Goal: Check status: Check status

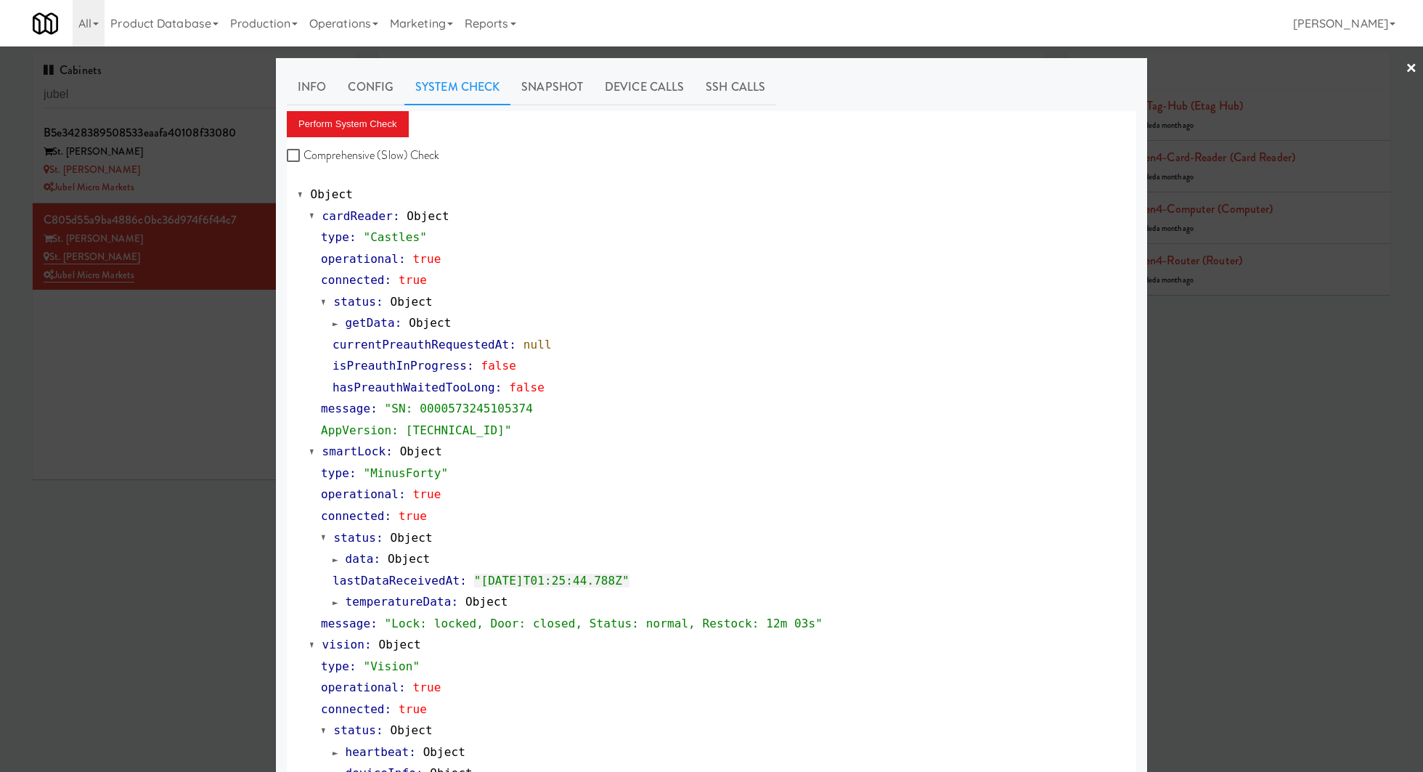
click at [208, 105] on div at bounding box center [711, 386] width 1423 height 772
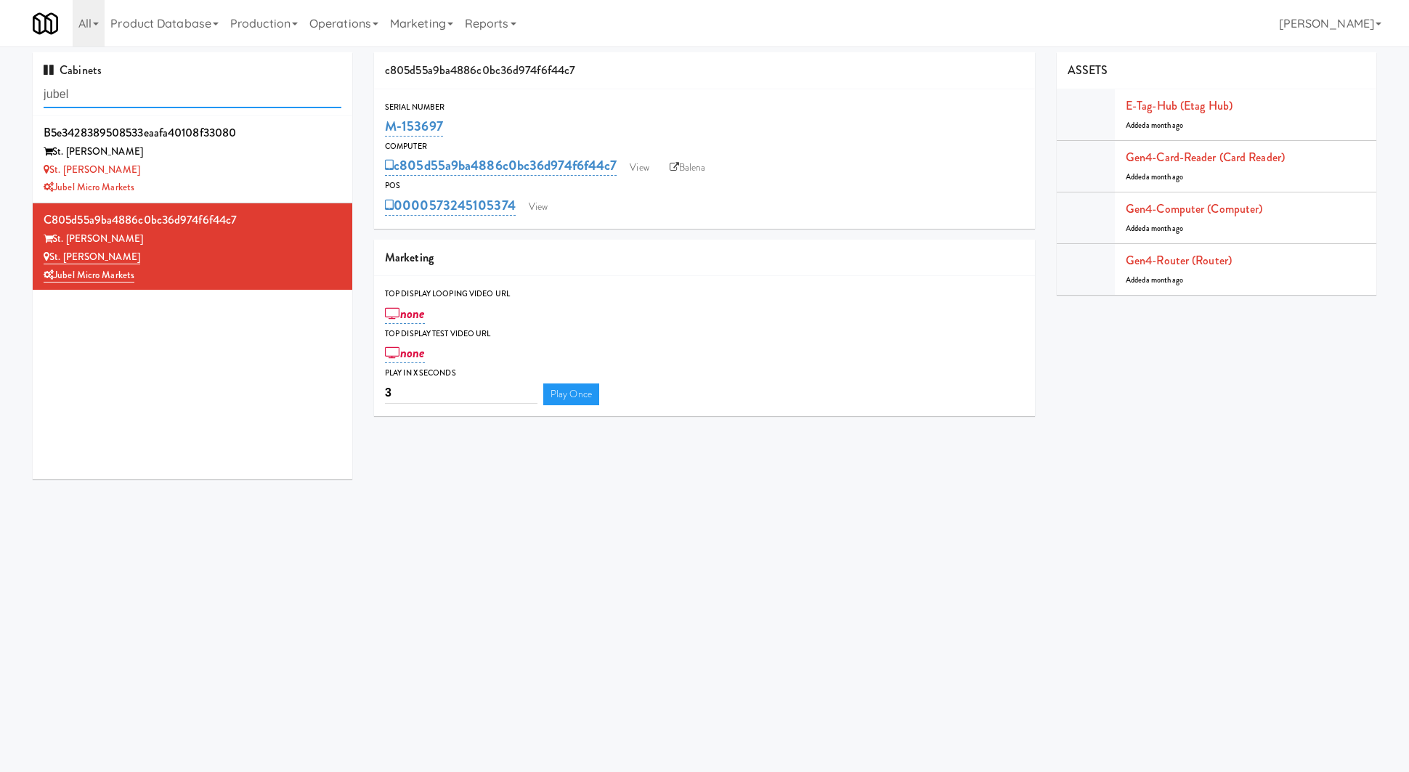
click at [208, 105] on input "jubel" at bounding box center [193, 94] width 298 height 27
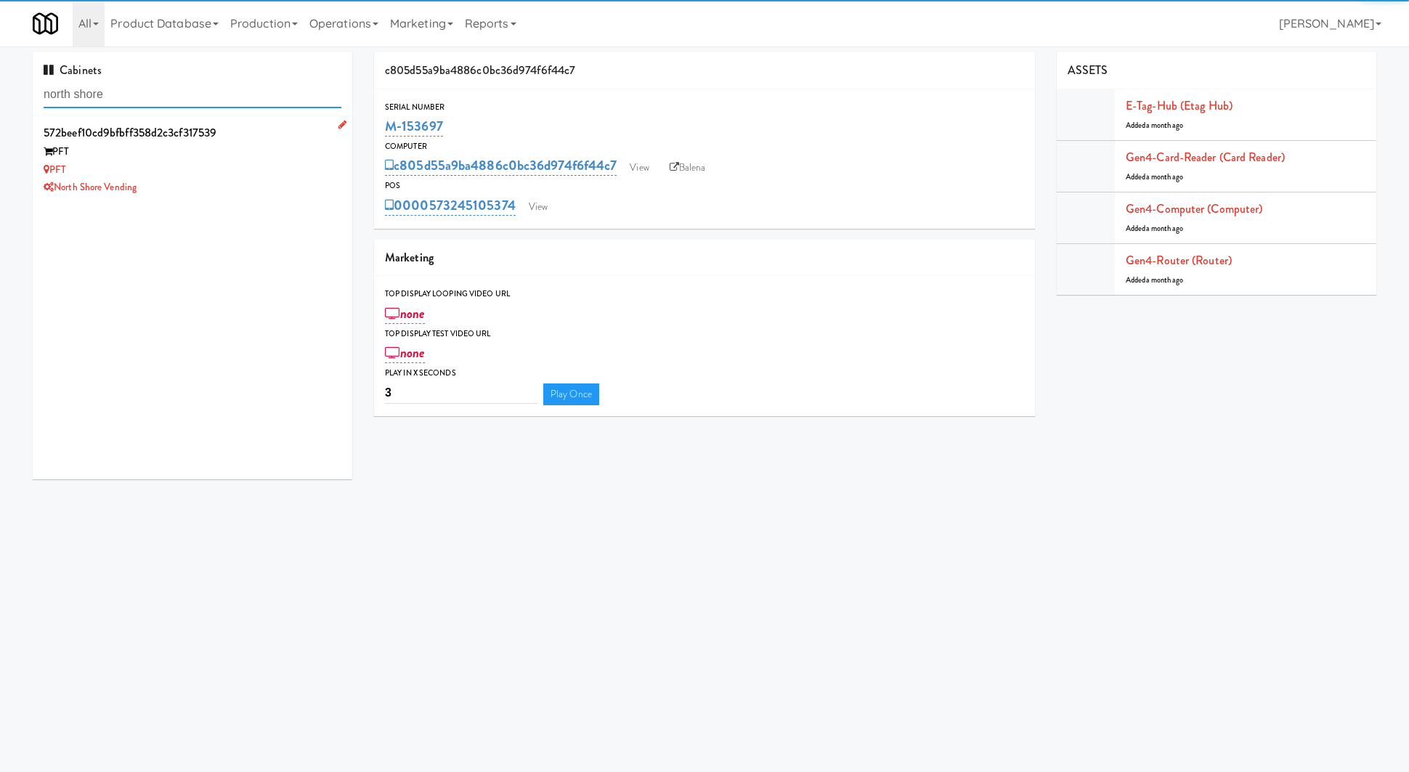
type input "north shore"
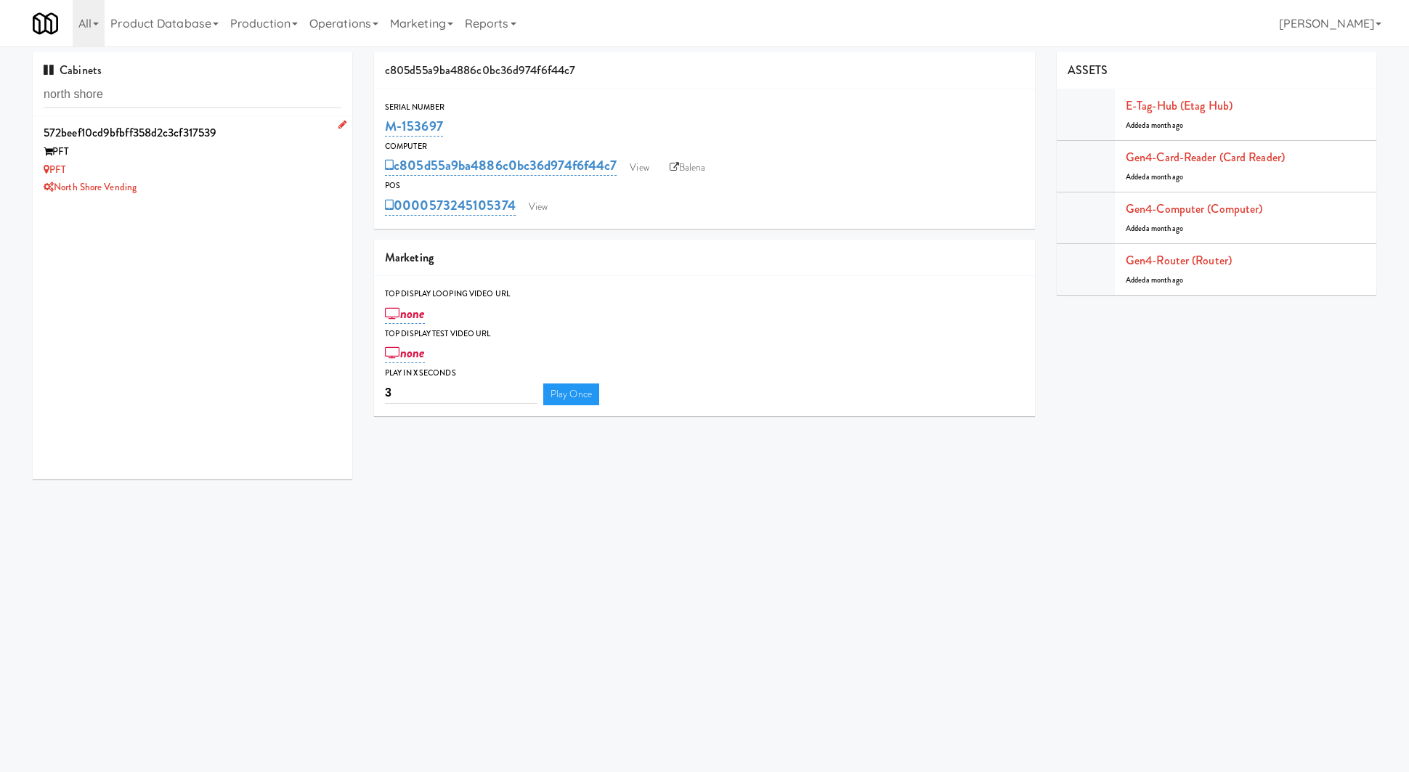
click at [224, 173] on div "PFT" at bounding box center [193, 170] width 298 height 18
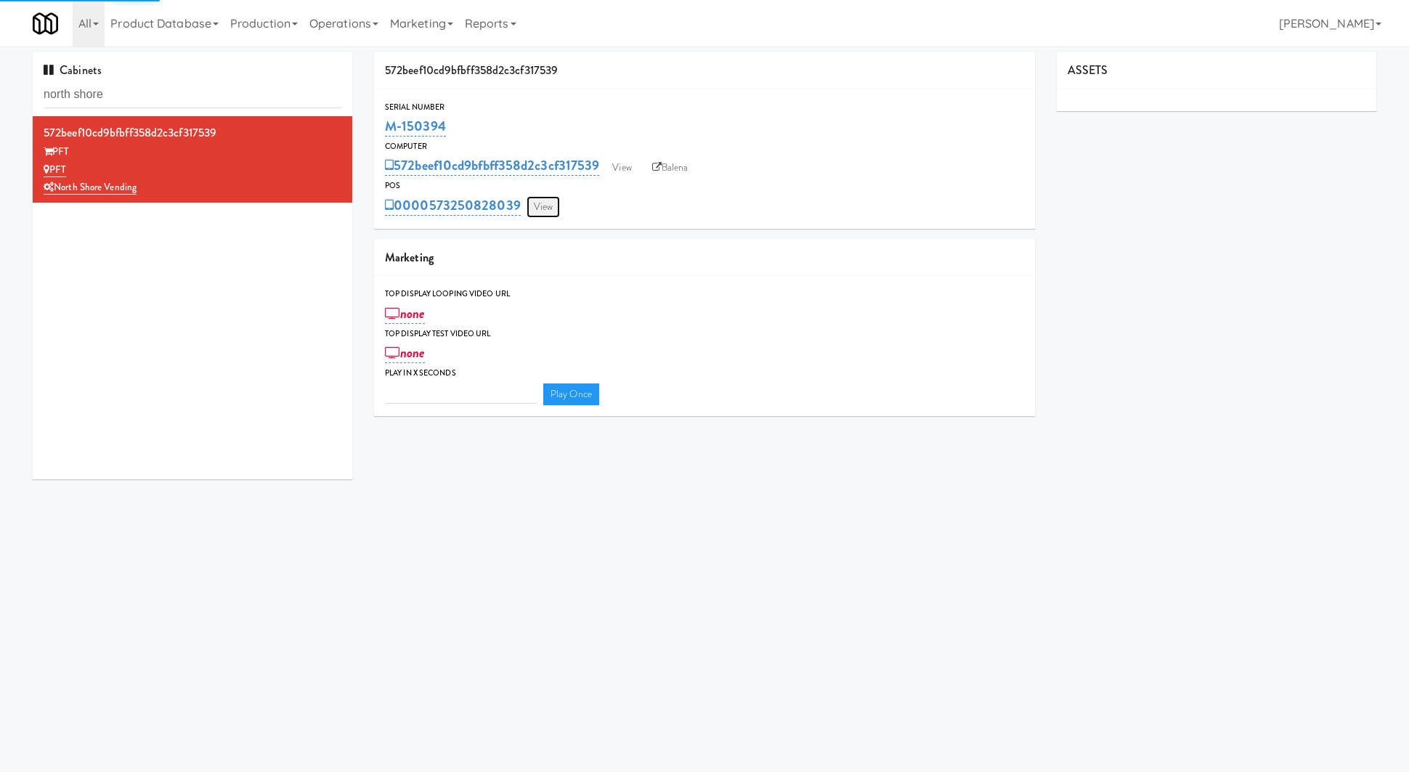
type input "3"
click at [527, 210] on link "View" at bounding box center [543, 207] width 33 height 22
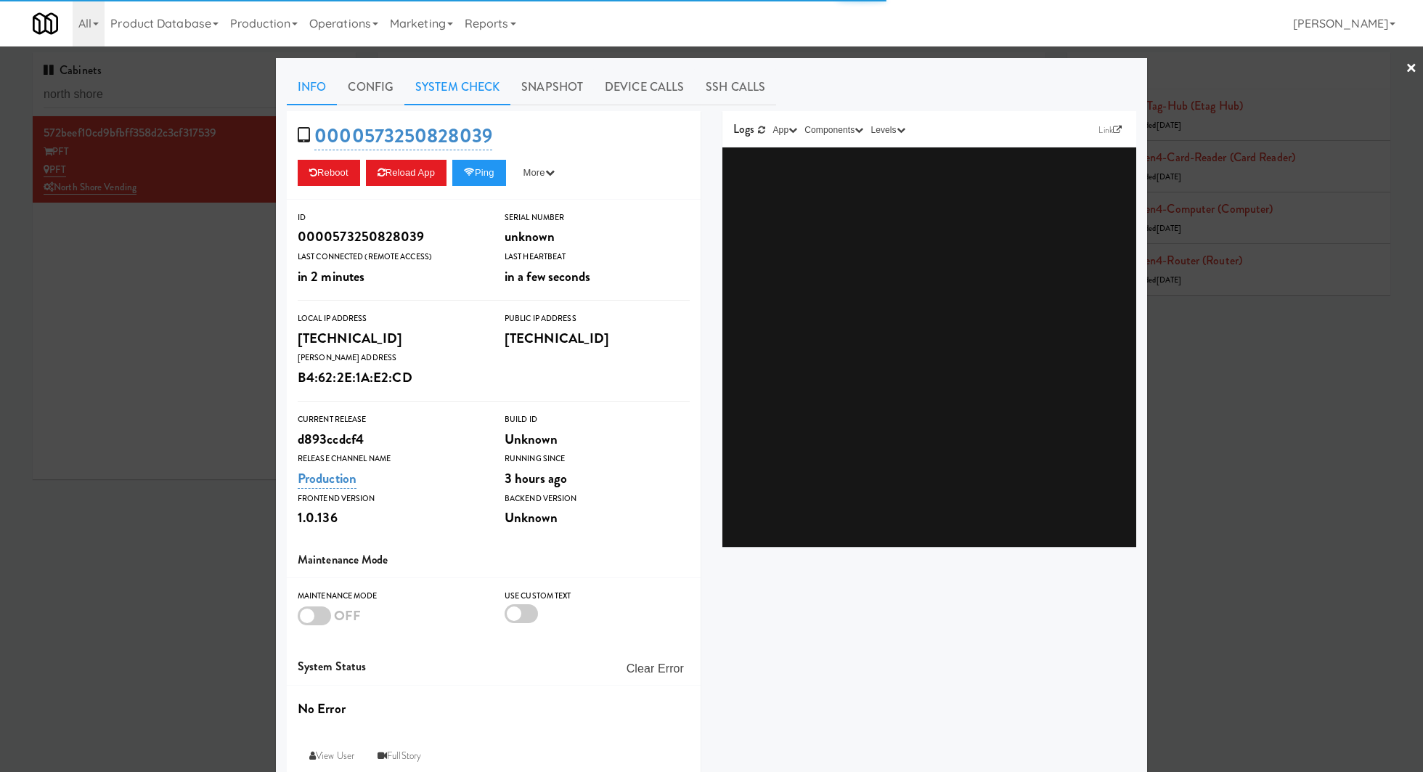
click at [473, 84] on link "System Check" at bounding box center [458, 87] width 106 height 36
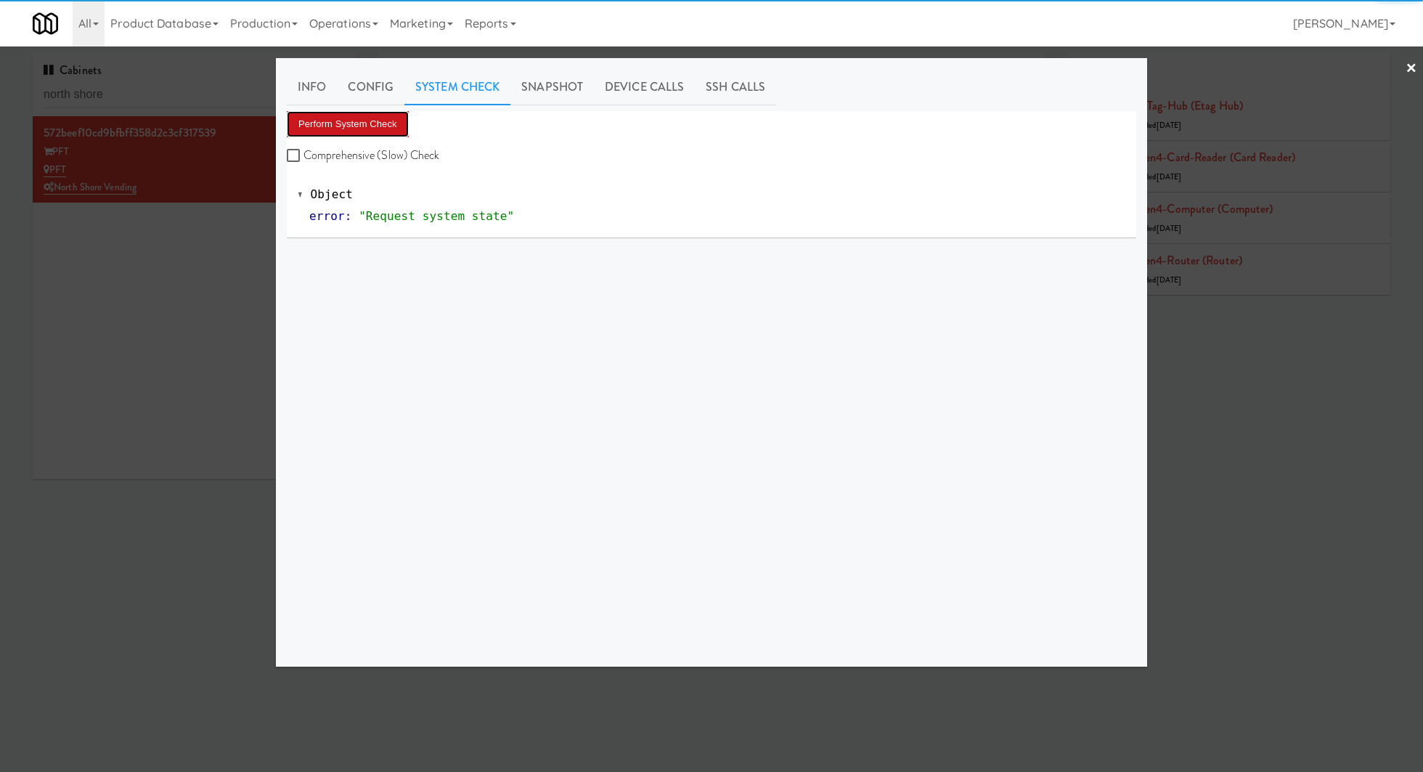
click at [373, 123] on button "Perform System Check" at bounding box center [348, 124] width 122 height 26
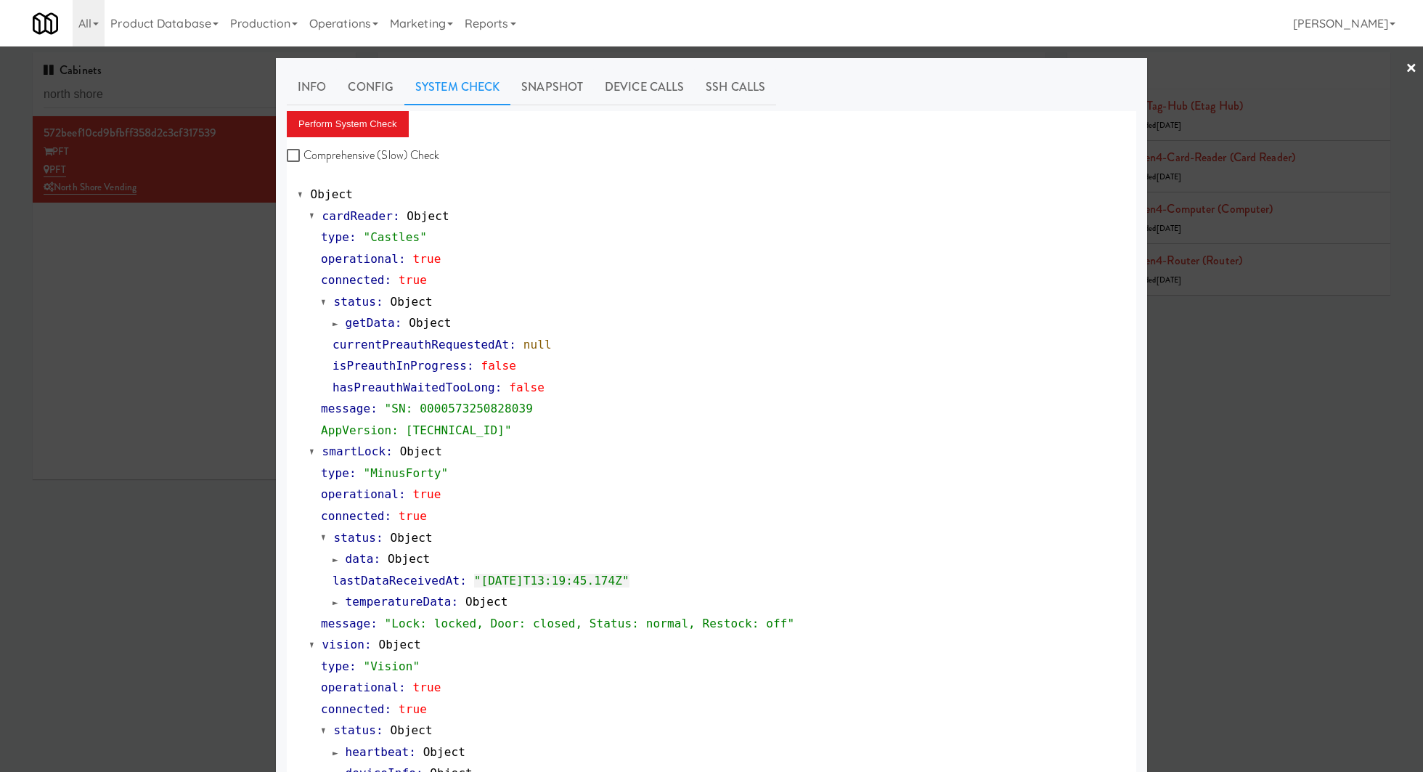
click at [298, 280] on div "cardReader : Object type : "Castles" operational : true connected : true status…" at bounding box center [712, 667] width 828 height 922
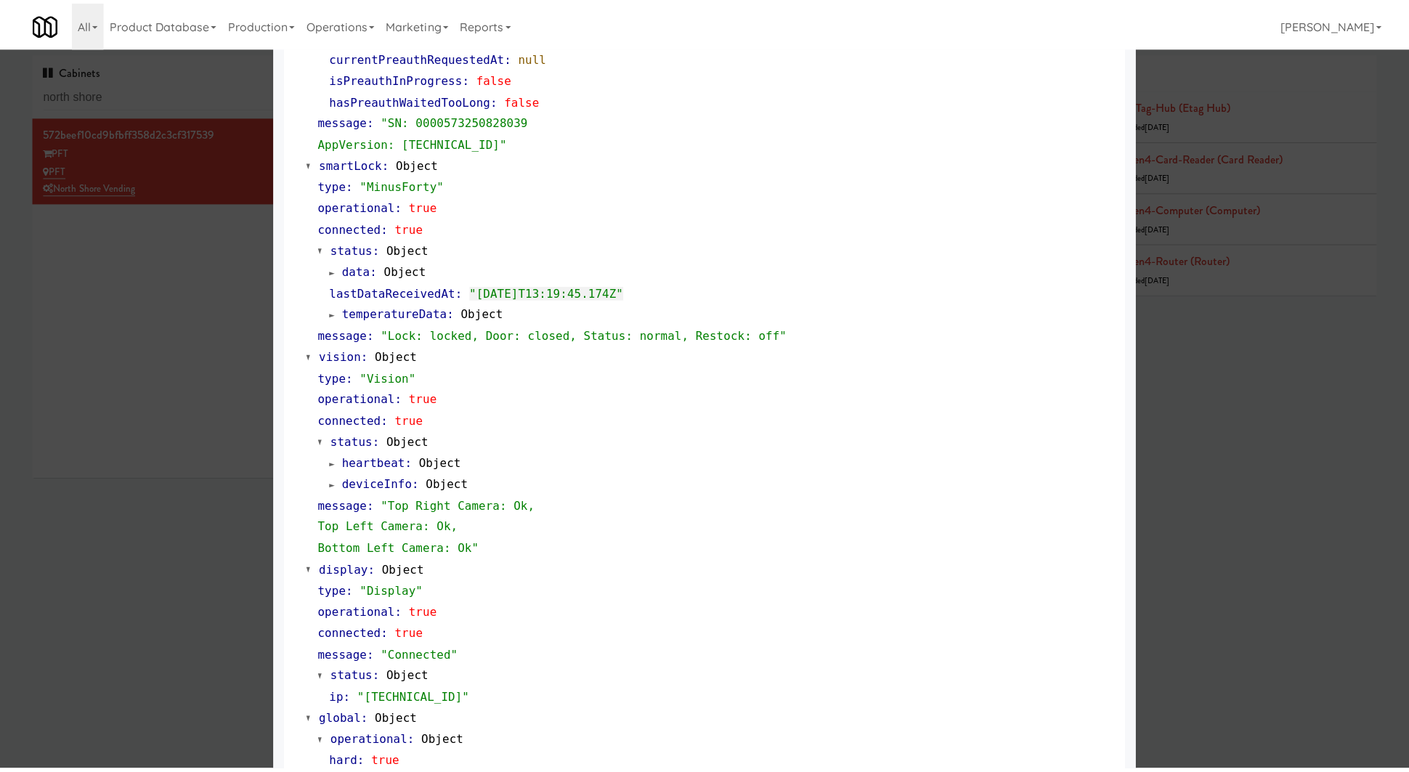
scroll to position [377, 0]
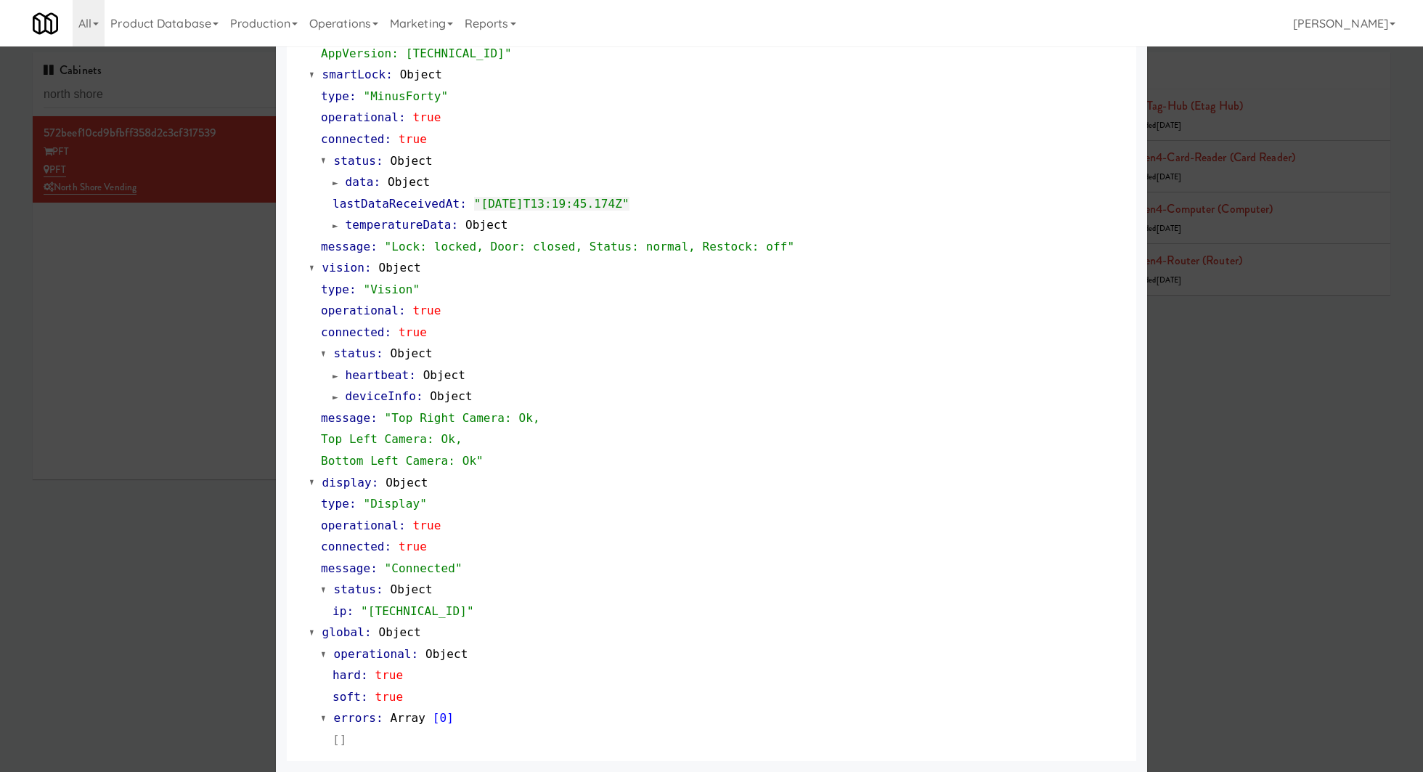
click at [276, 378] on div "Info Config System Check Snapshot Device Calls SSH Calls Perform System Check C…" at bounding box center [712, 226] width 872 height 1091
click at [182, 275] on div at bounding box center [711, 386] width 1423 height 772
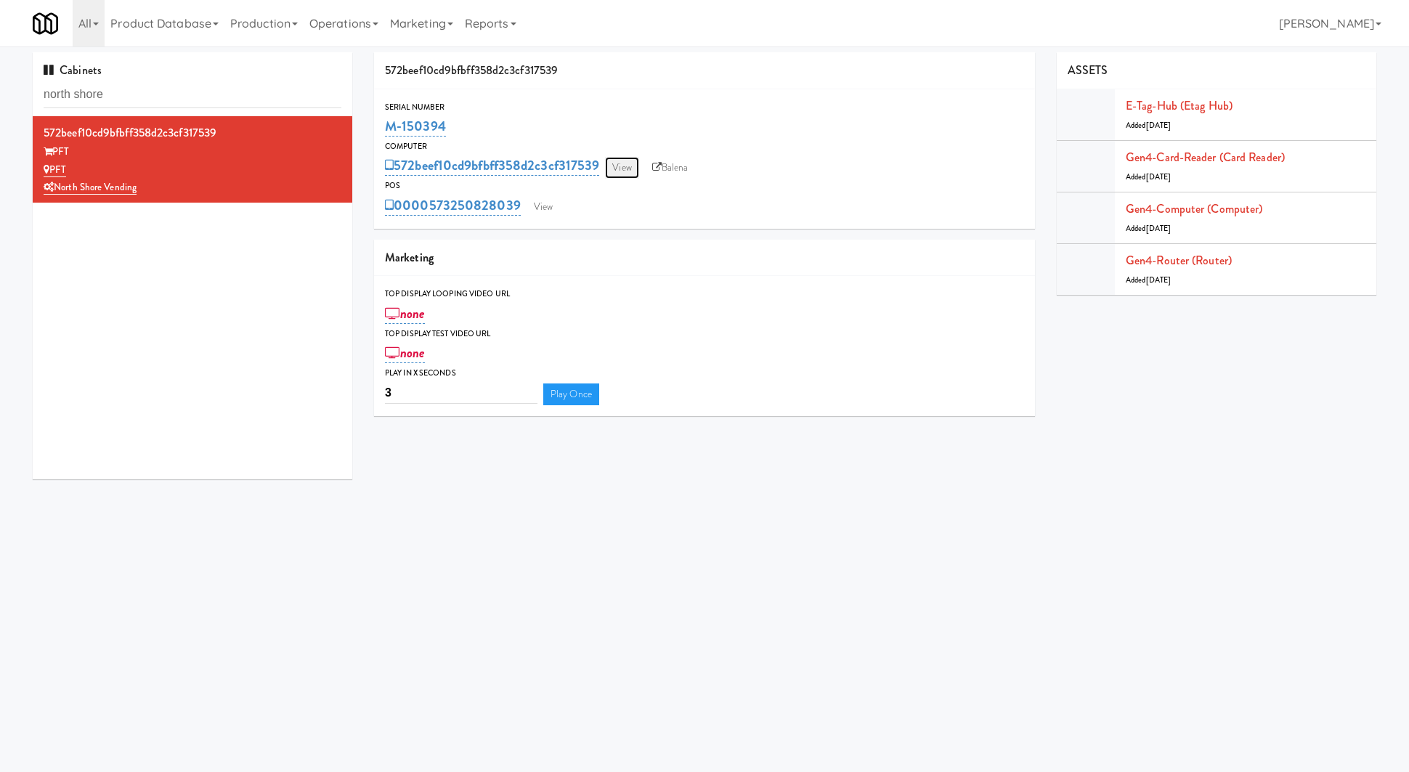
click at [638, 158] on link "View" at bounding box center [621, 168] width 33 height 22
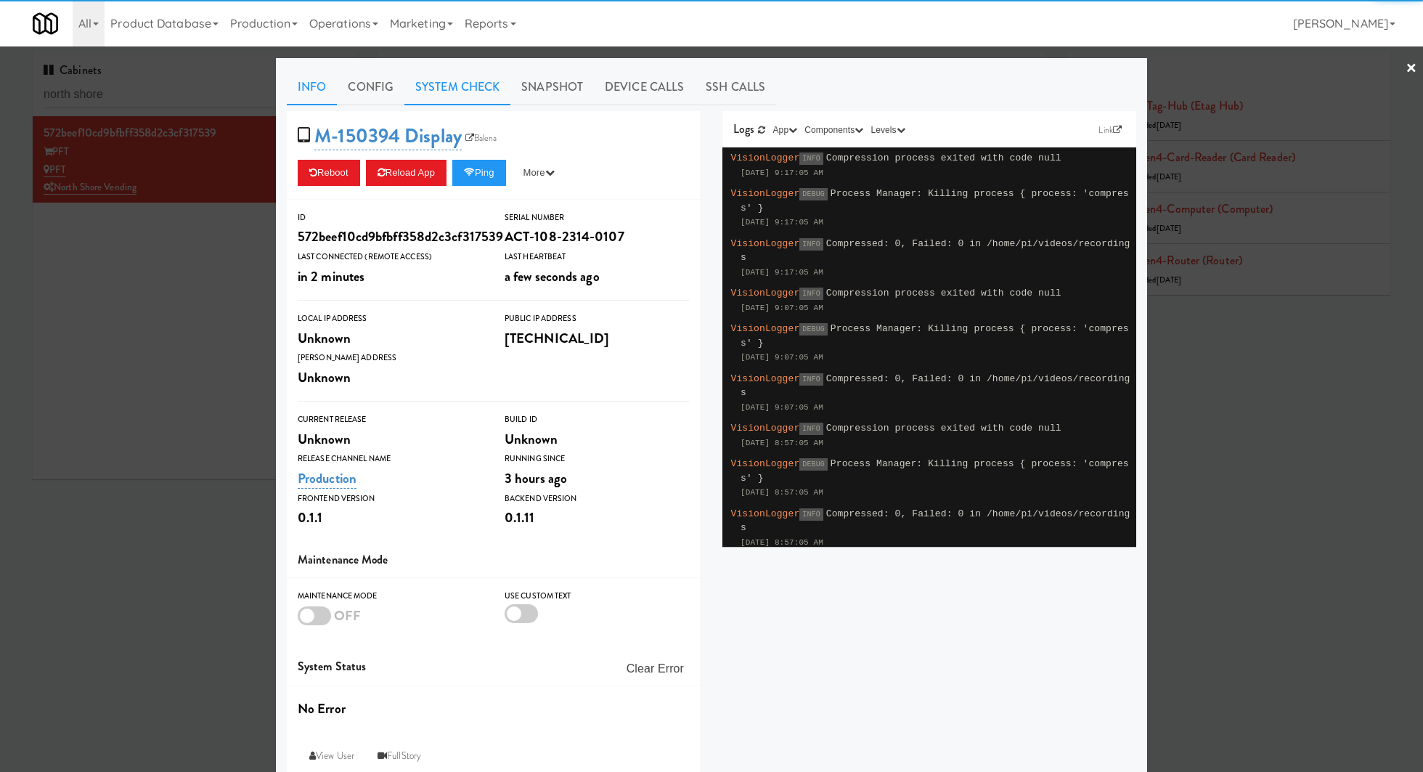
click at [467, 79] on link "System Check" at bounding box center [458, 87] width 106 height 36
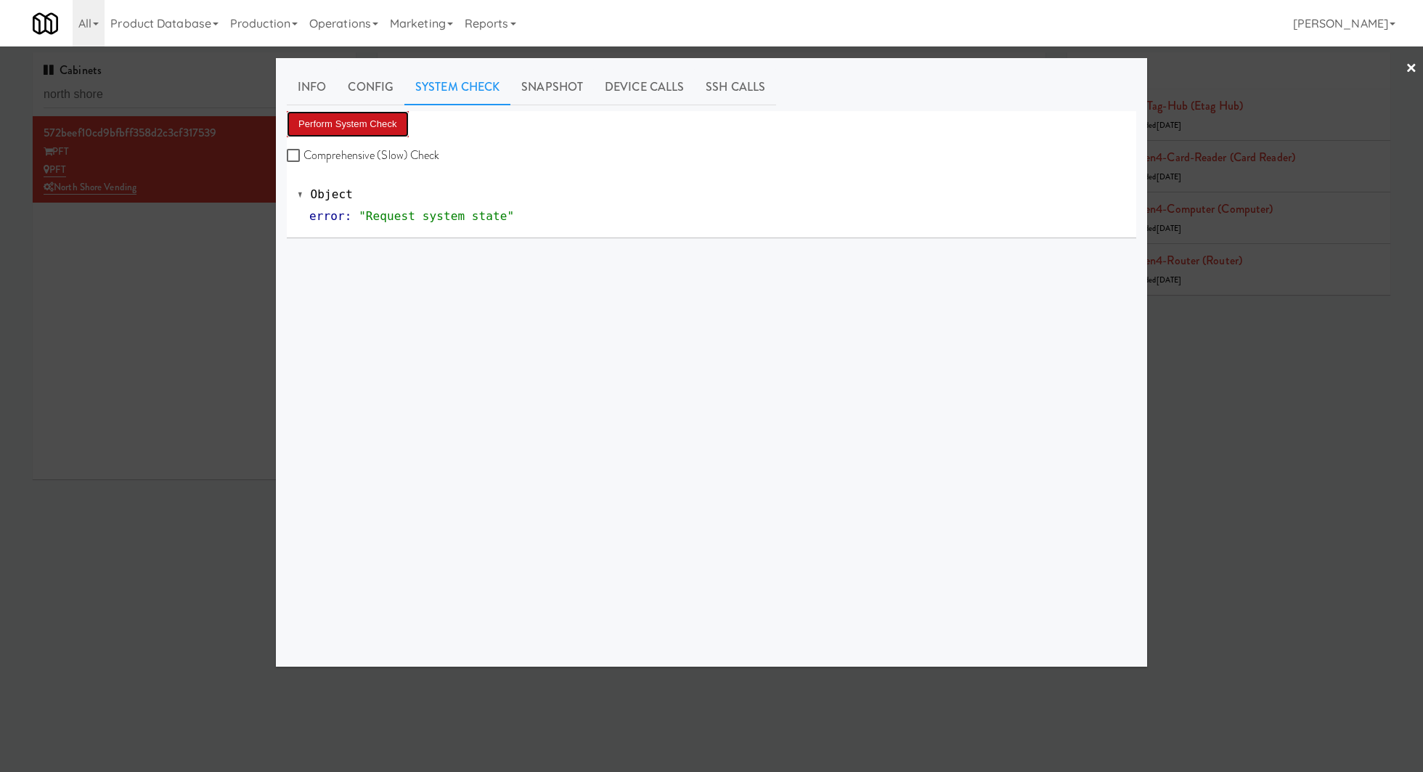
click at [379, 121] on button "Perform System Check" at bounding box center [348, 124] width 122 height 26
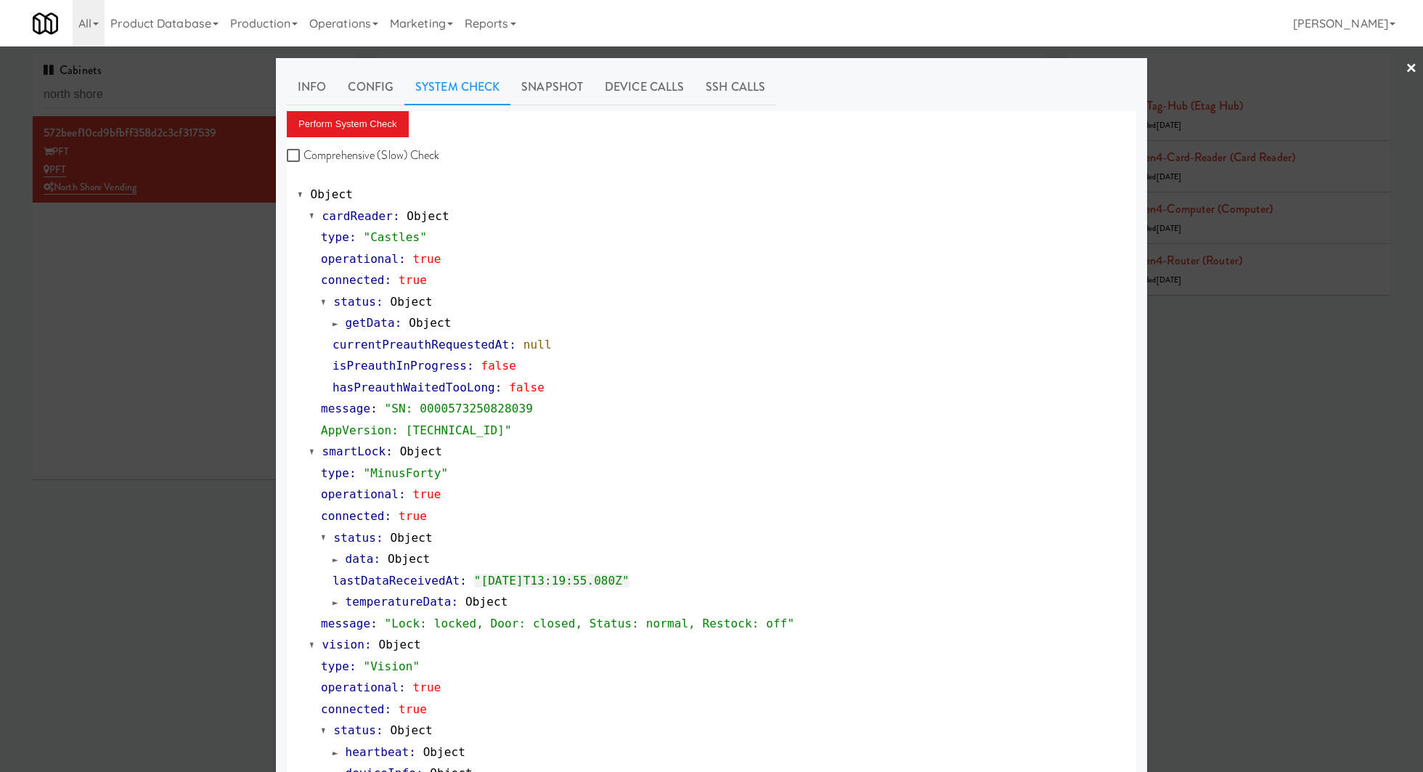
click at [184, 394] on div at bounding box center [711, 386] width 1423 height 772
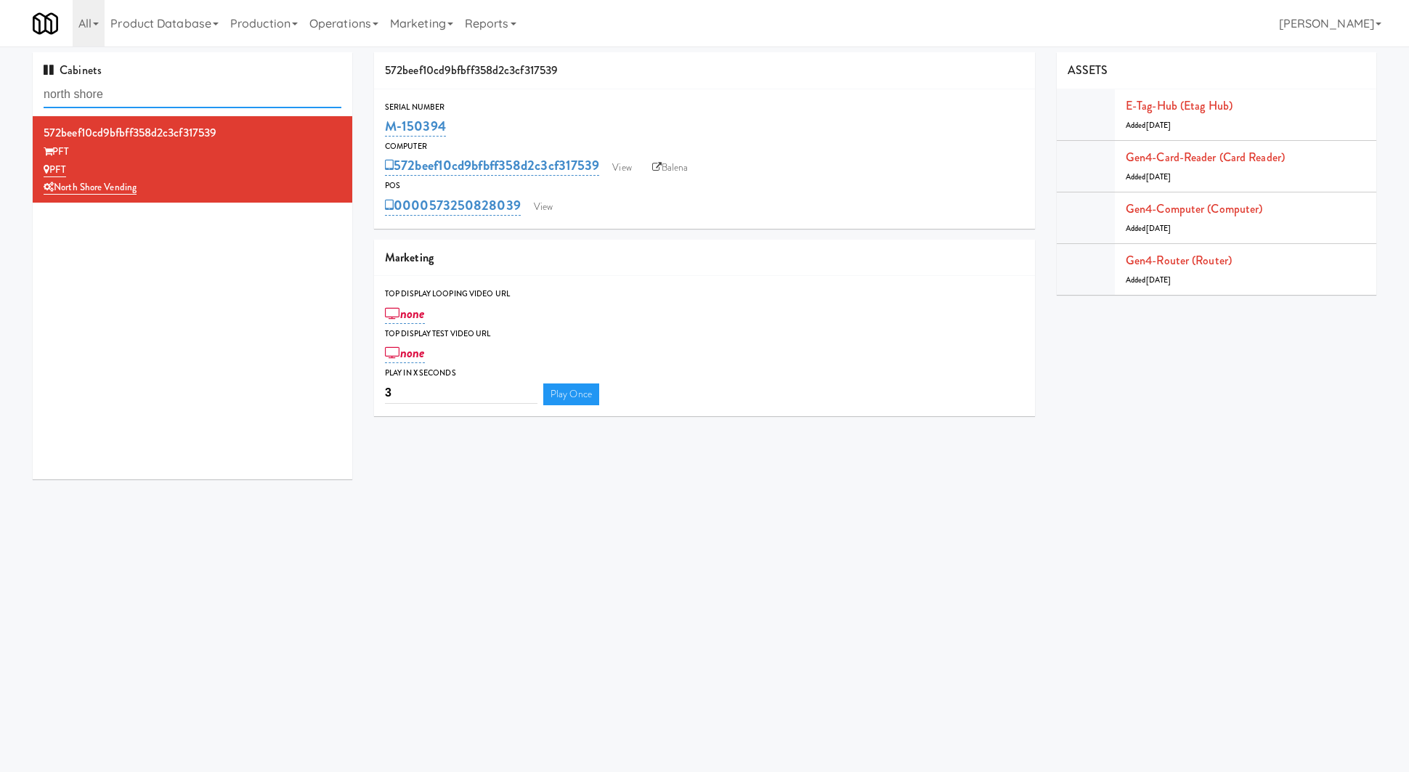
click at [246, 93] on input "north shore" at bounding box center [193, 94] width 298 height 27
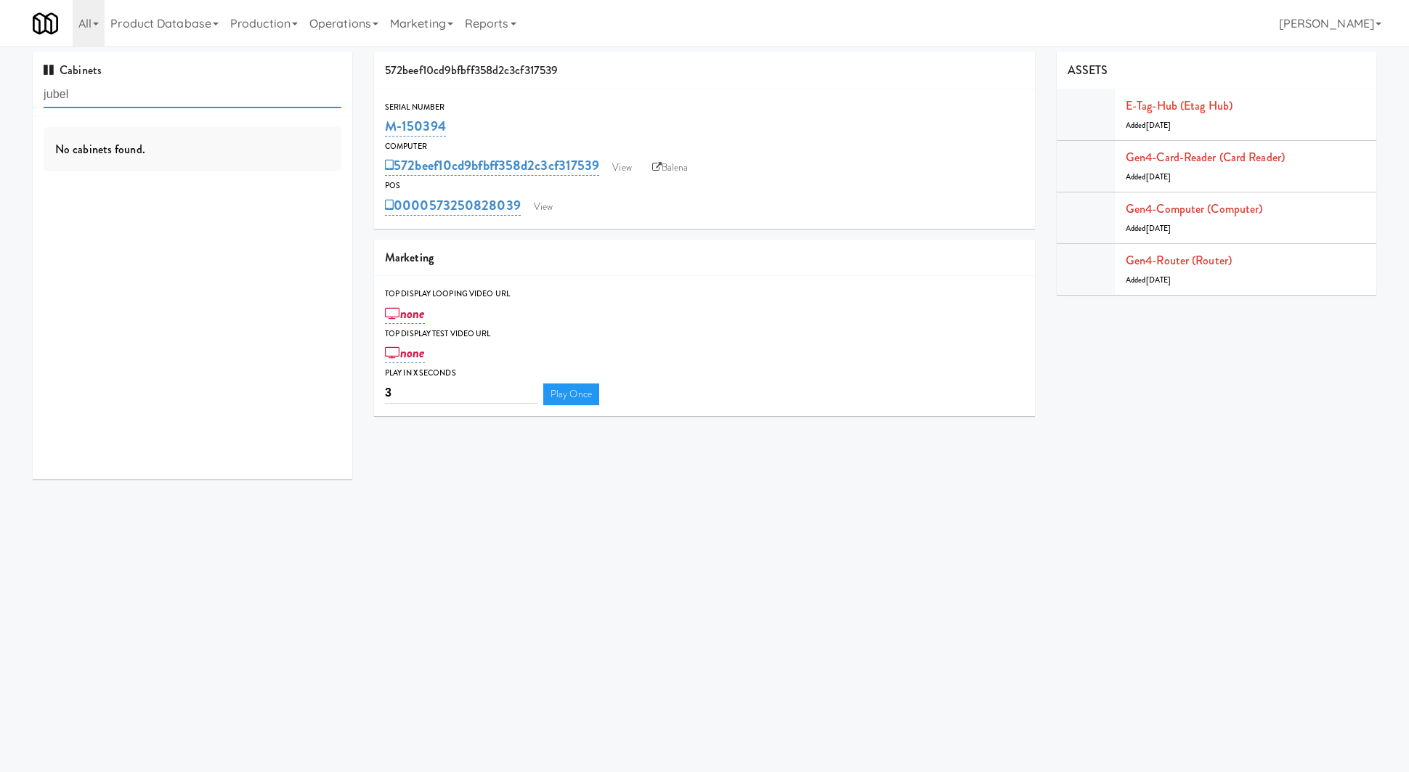
type input "jubel"
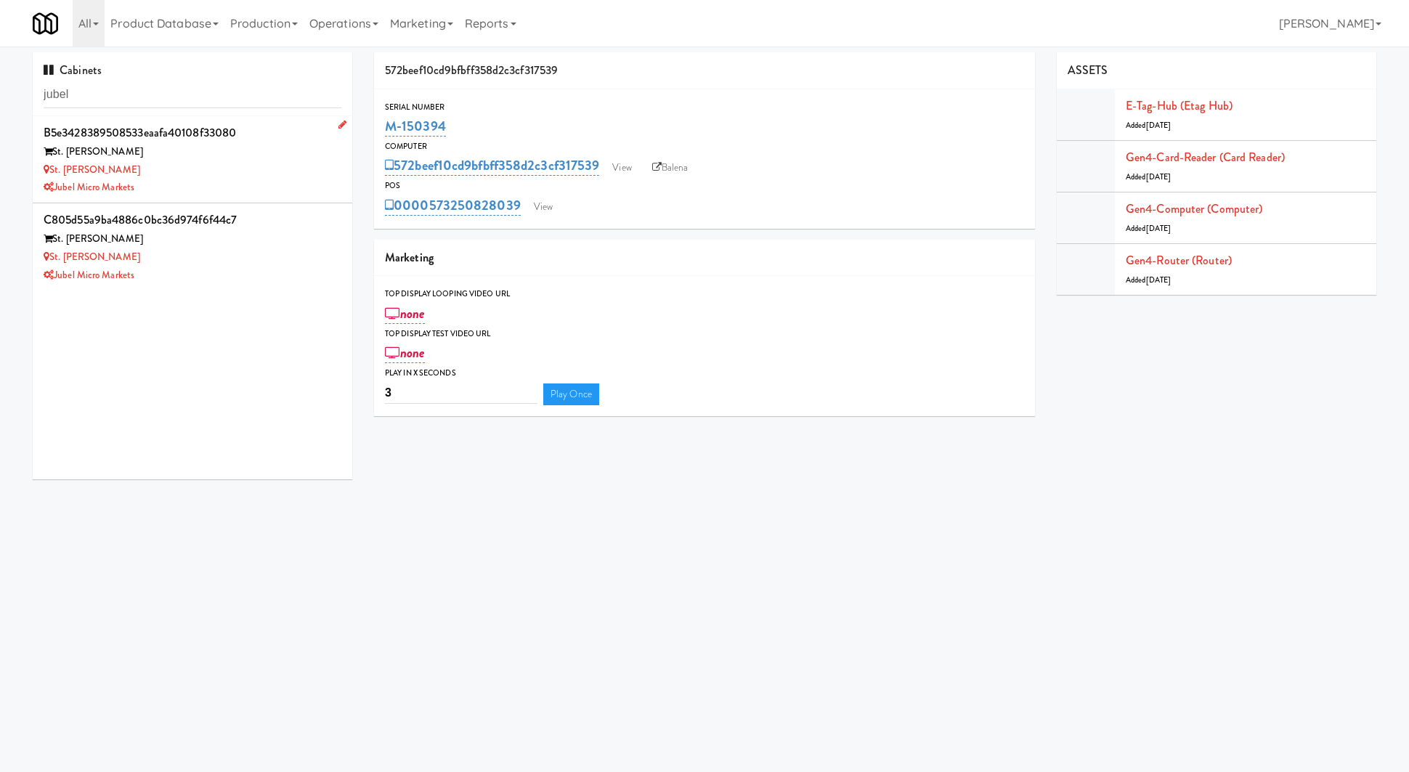
click at [285, 171] on div "St. James Drink Fridge" at bounding box center [193, 170] width 298 height 18
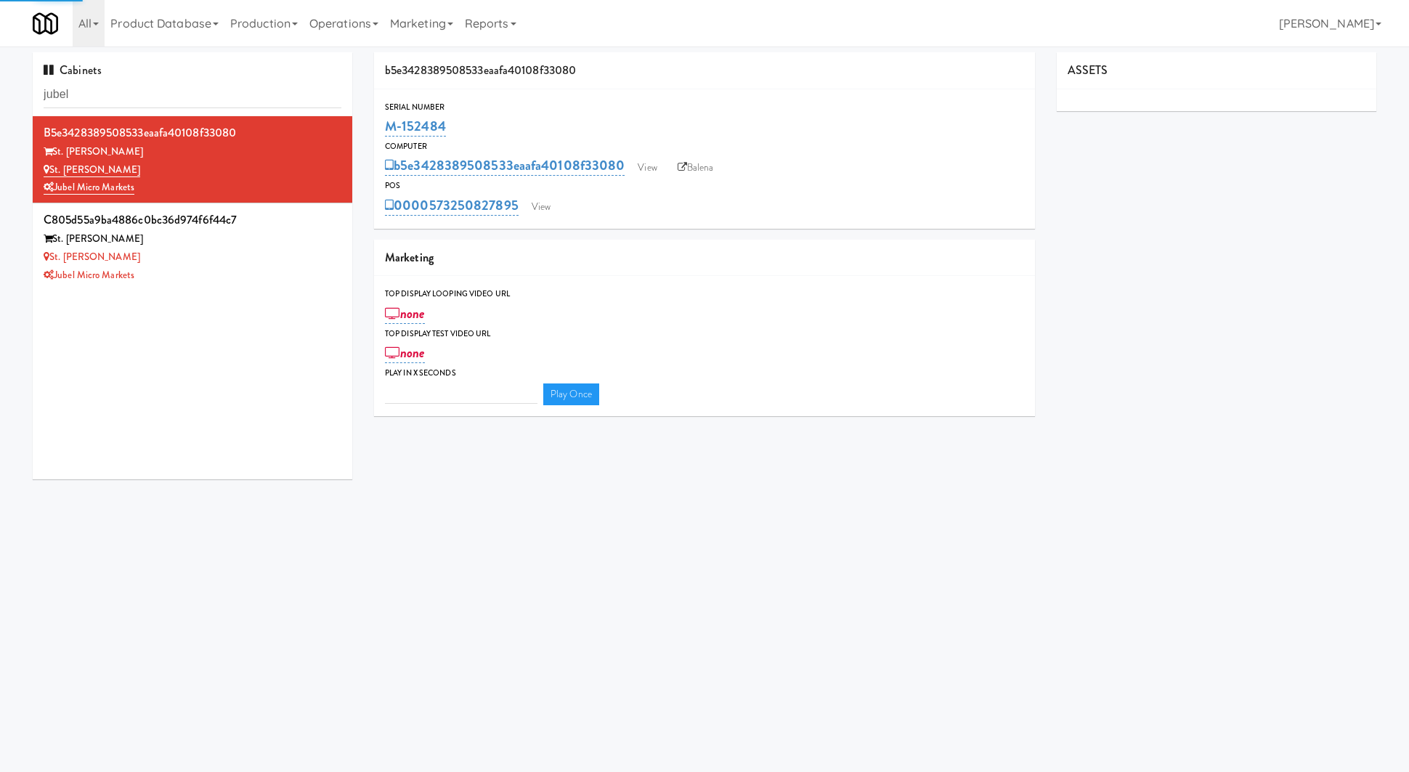
type input "3"
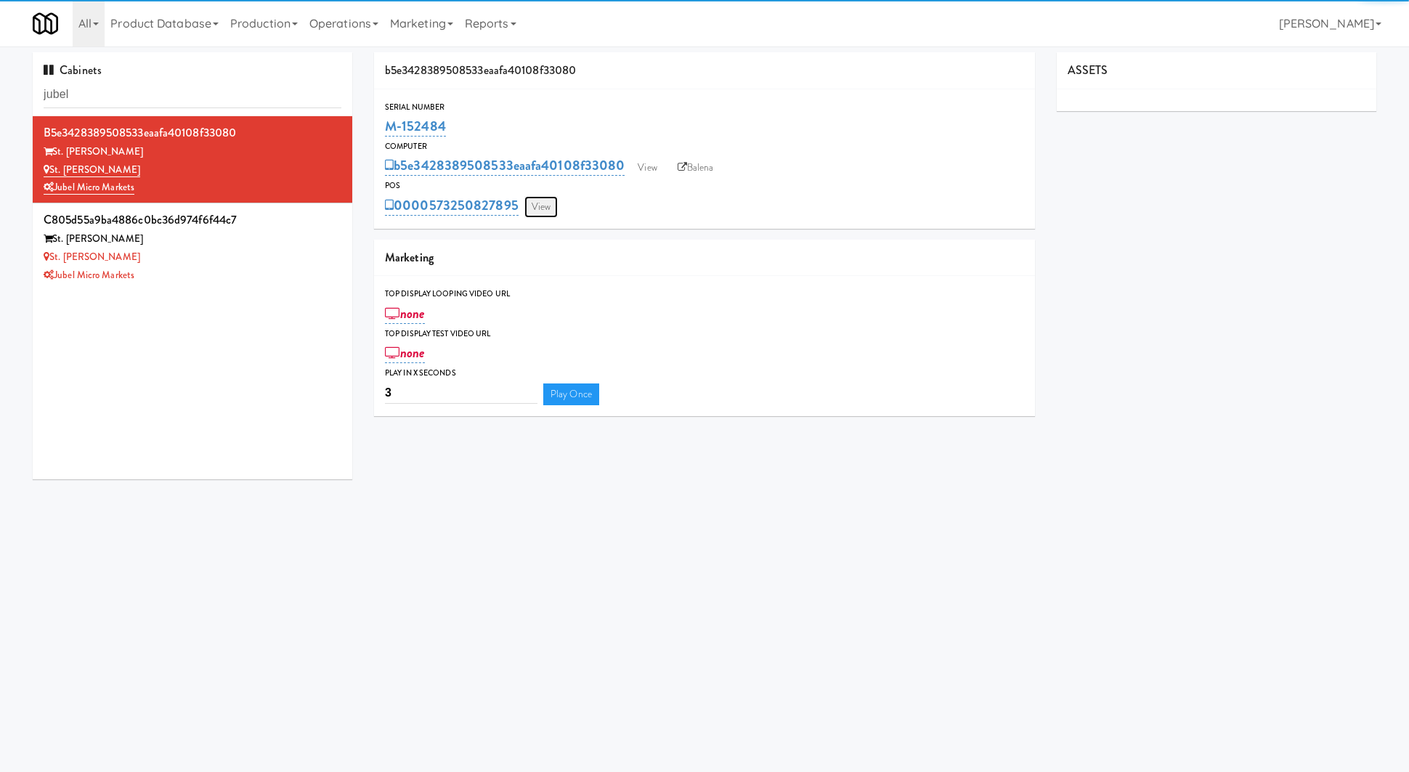
click at [537, 211] on link "View" at bounding box center [540, 207] width 33 height 22
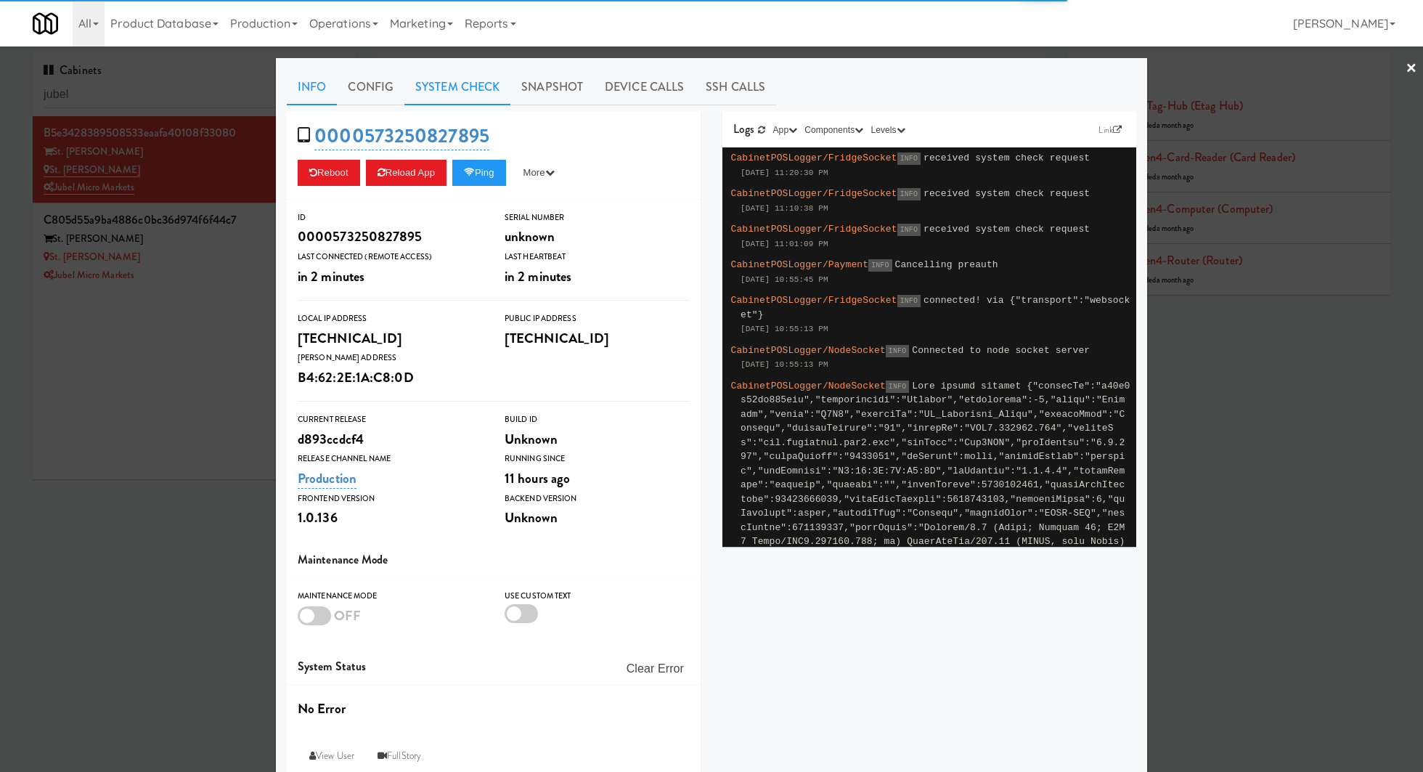
click at [431, 99] on link "System Check" at bounding box center [458, 87] width 106 height 36
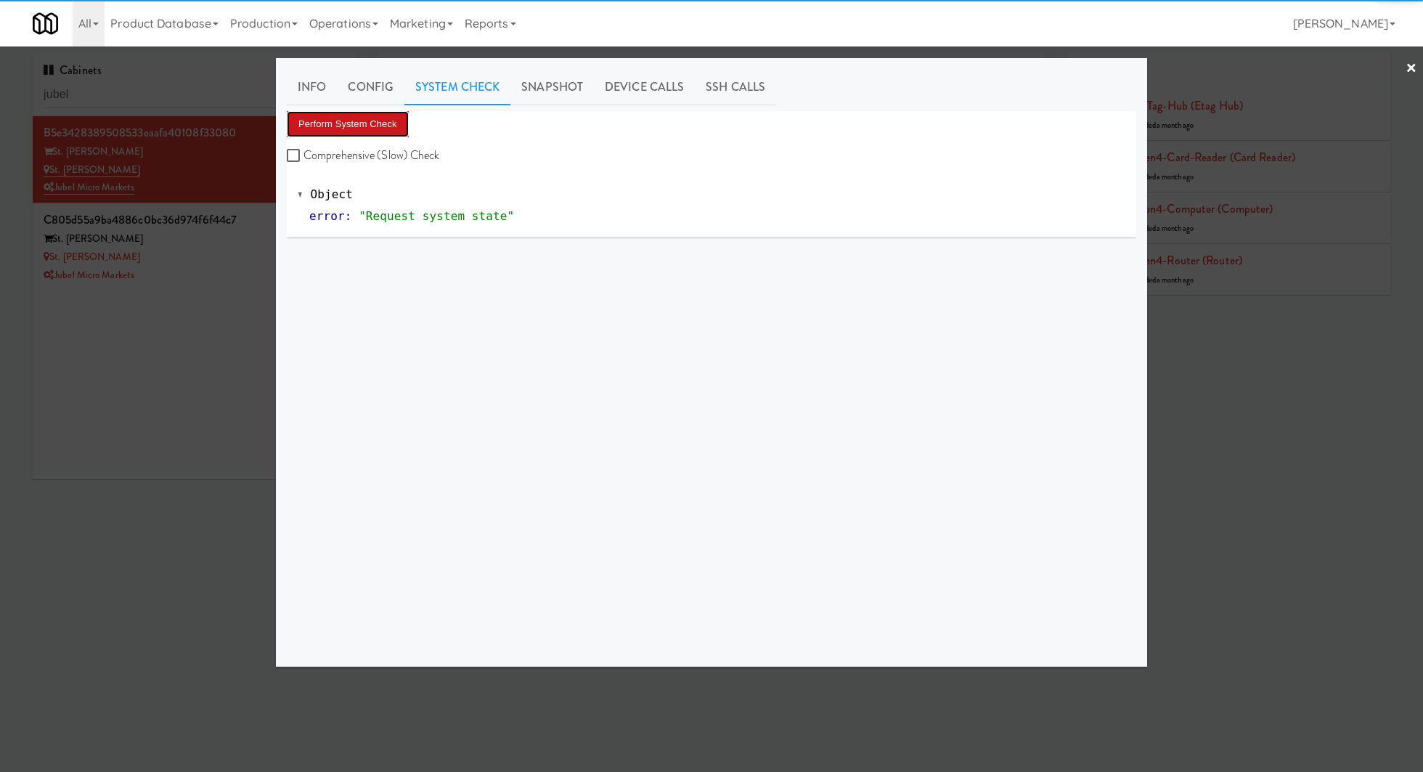
click at [384, 123] on button "Perform System Check" at bounding box center [348, 124] width 122 height 26
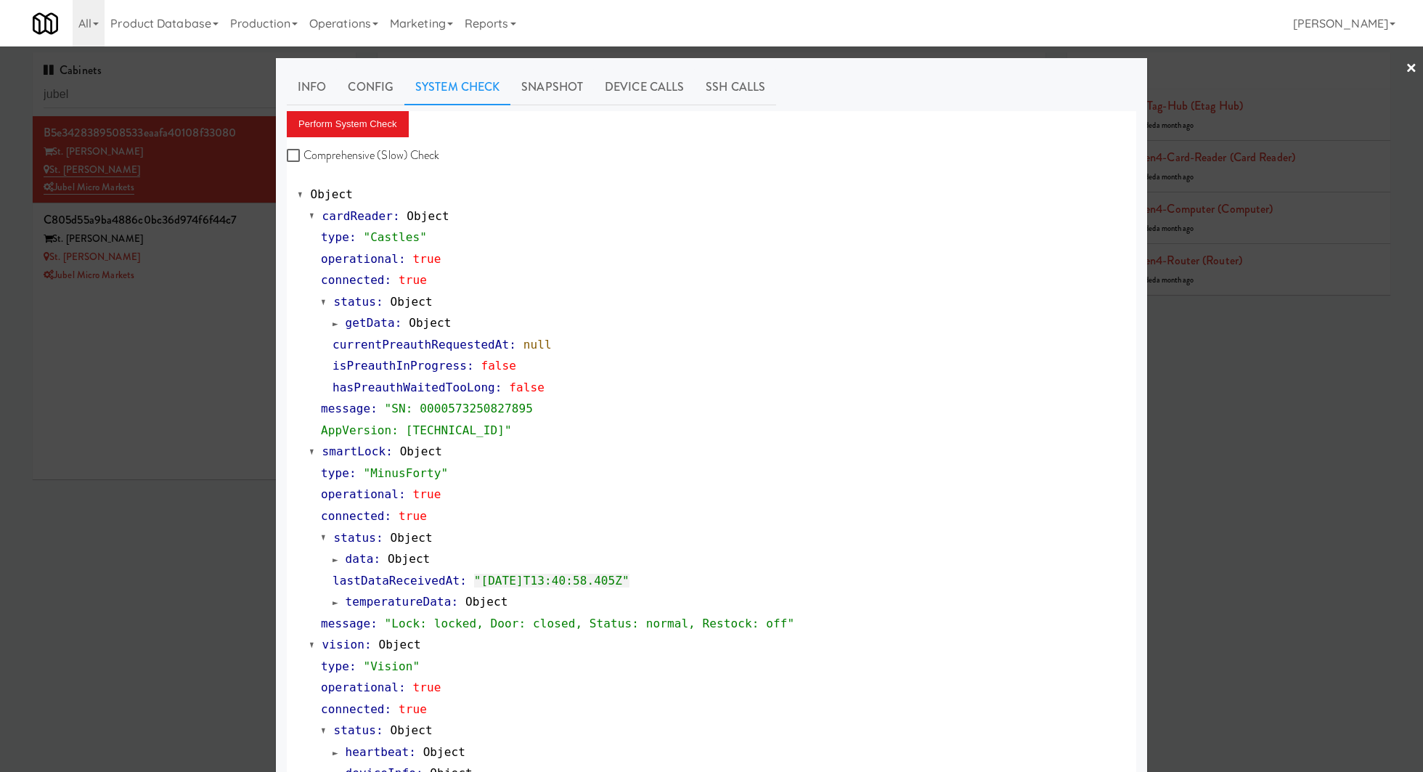
click at [251, 257] on div at bounding box center [711, 386] width 1423 height 772
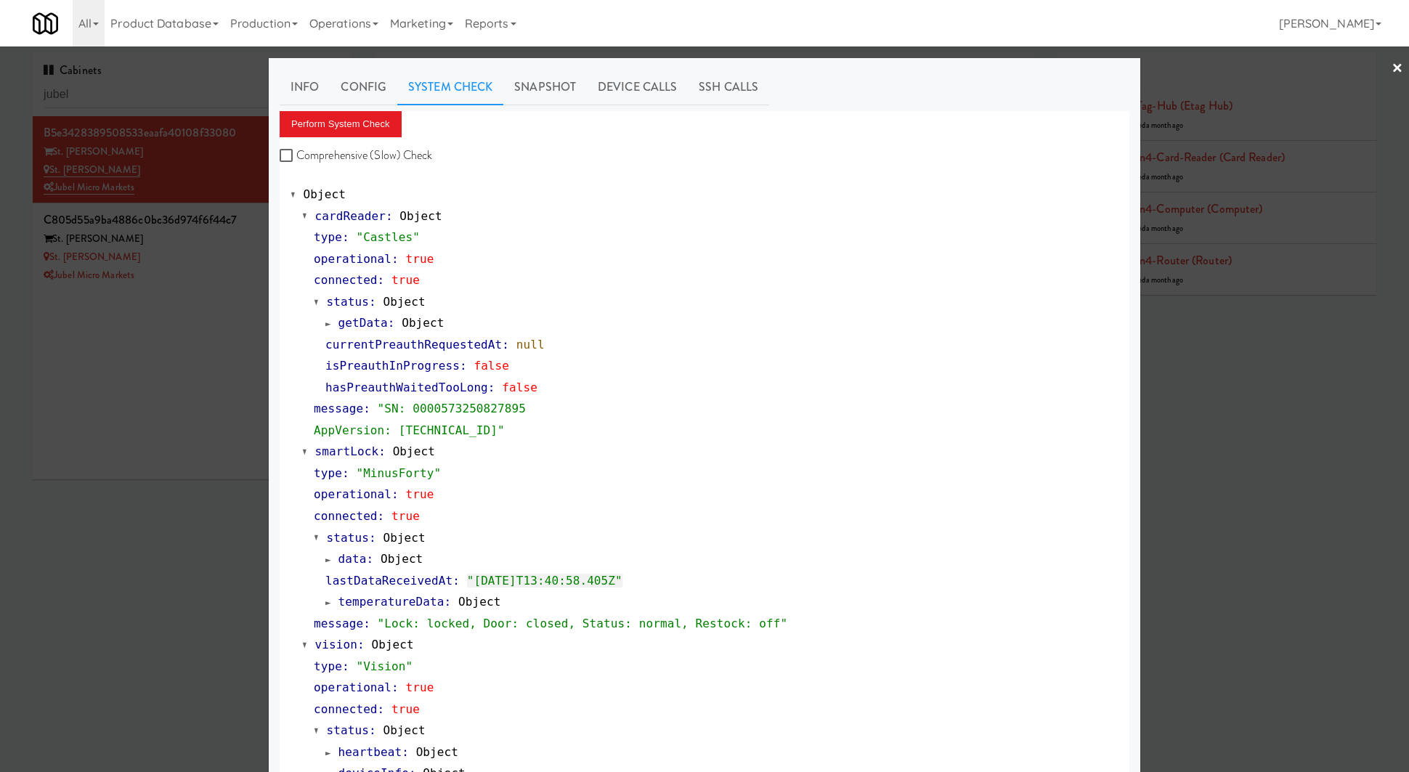
click at [251, 257] on div "St. James Snack Fridge" at bounding box center [193, 257] width 298 height 18
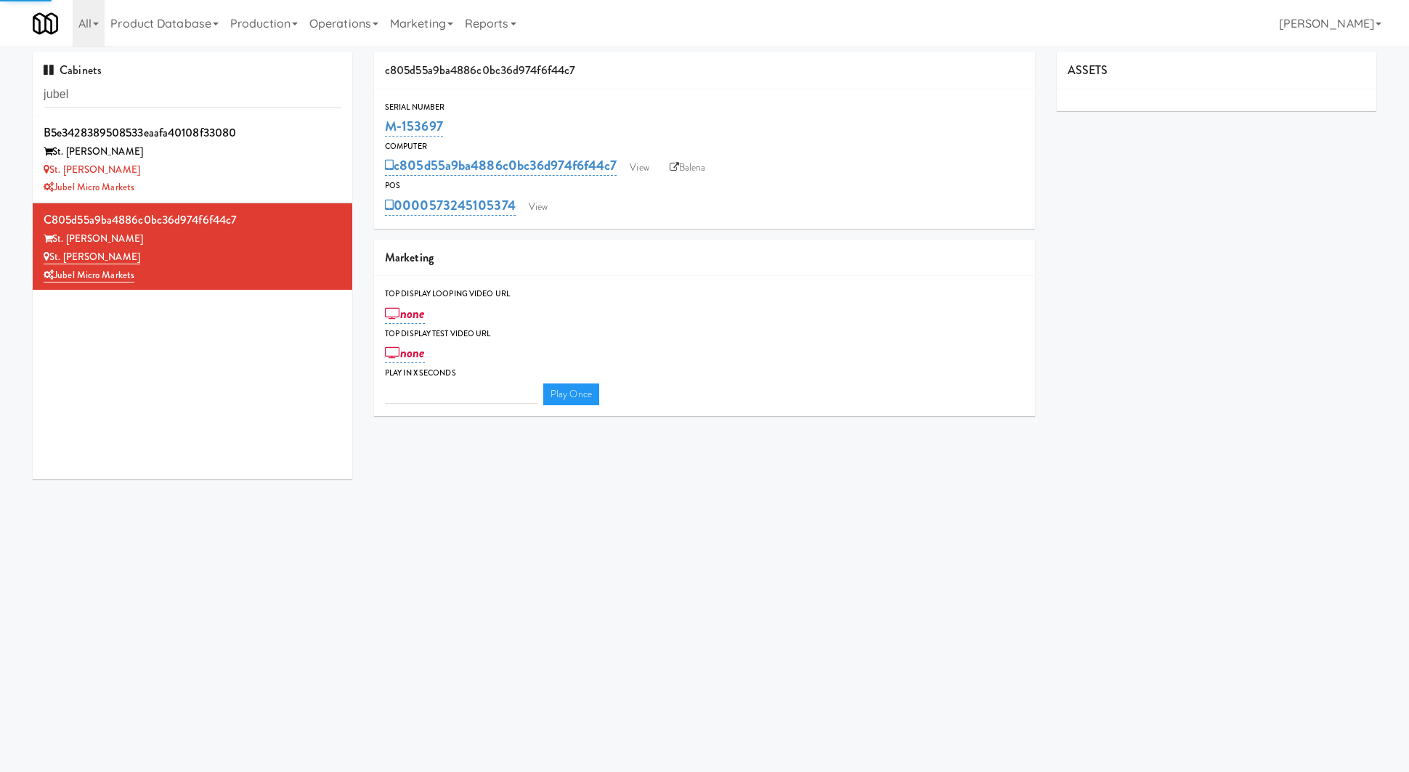
type input "3"
click at [540, 214] on link "View" at bounding box center [537, 207] width 33 height 22
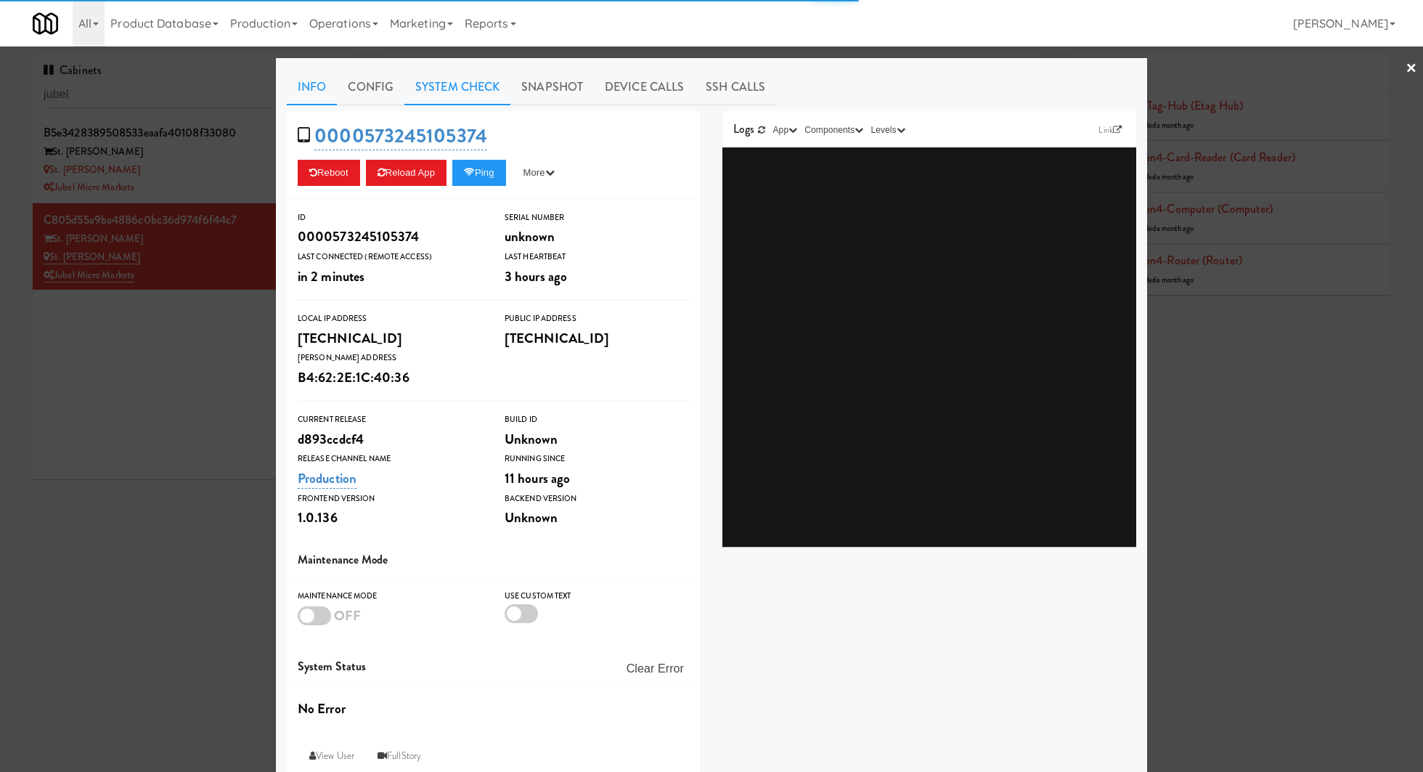
click at [444, 89] on link "System Check" at bounding box center [458, 87] width 106 height 36
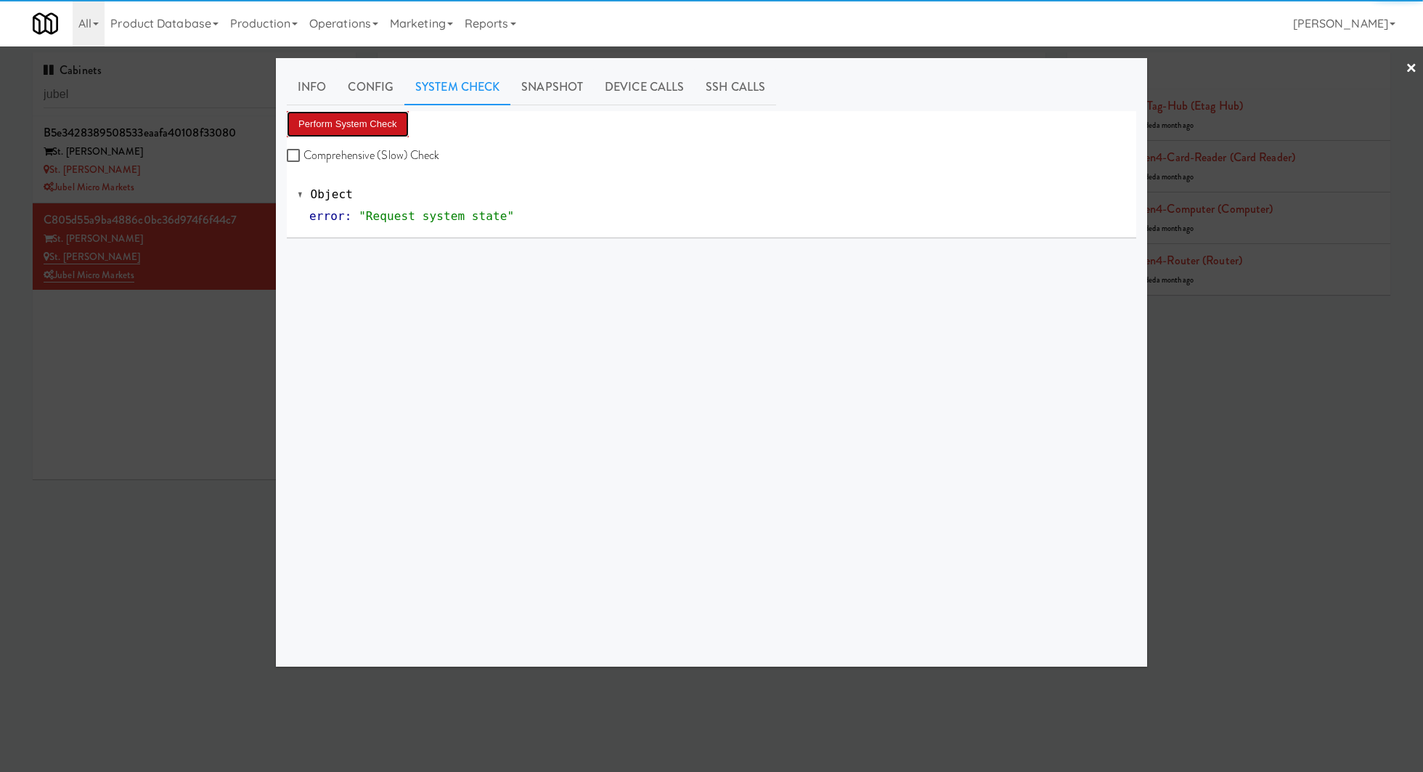
click at [373, 123] on button "Perform System Check" at bounding box center [348, 124] width 122 height 26
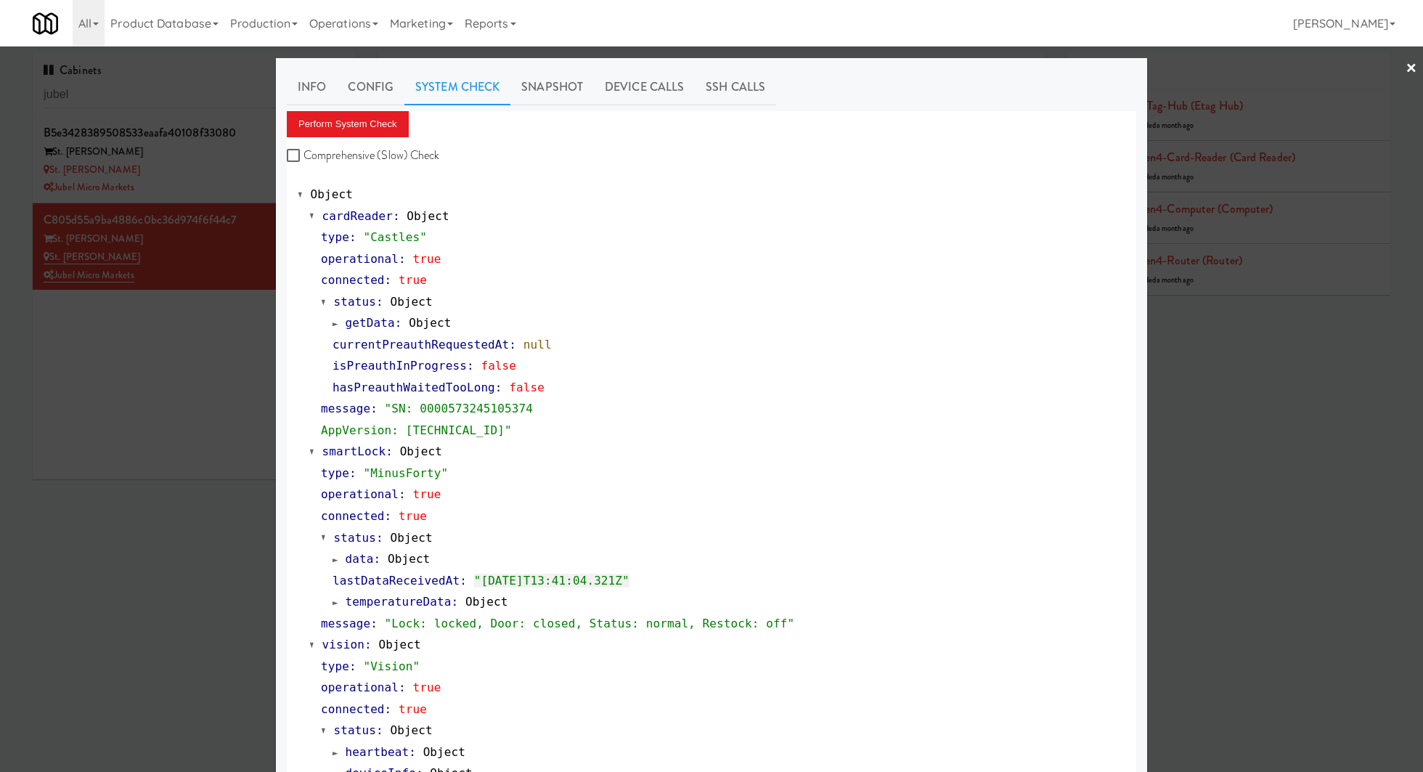
click at [200, 408] on div at bounding box center [711, 386] width 1423 height 772
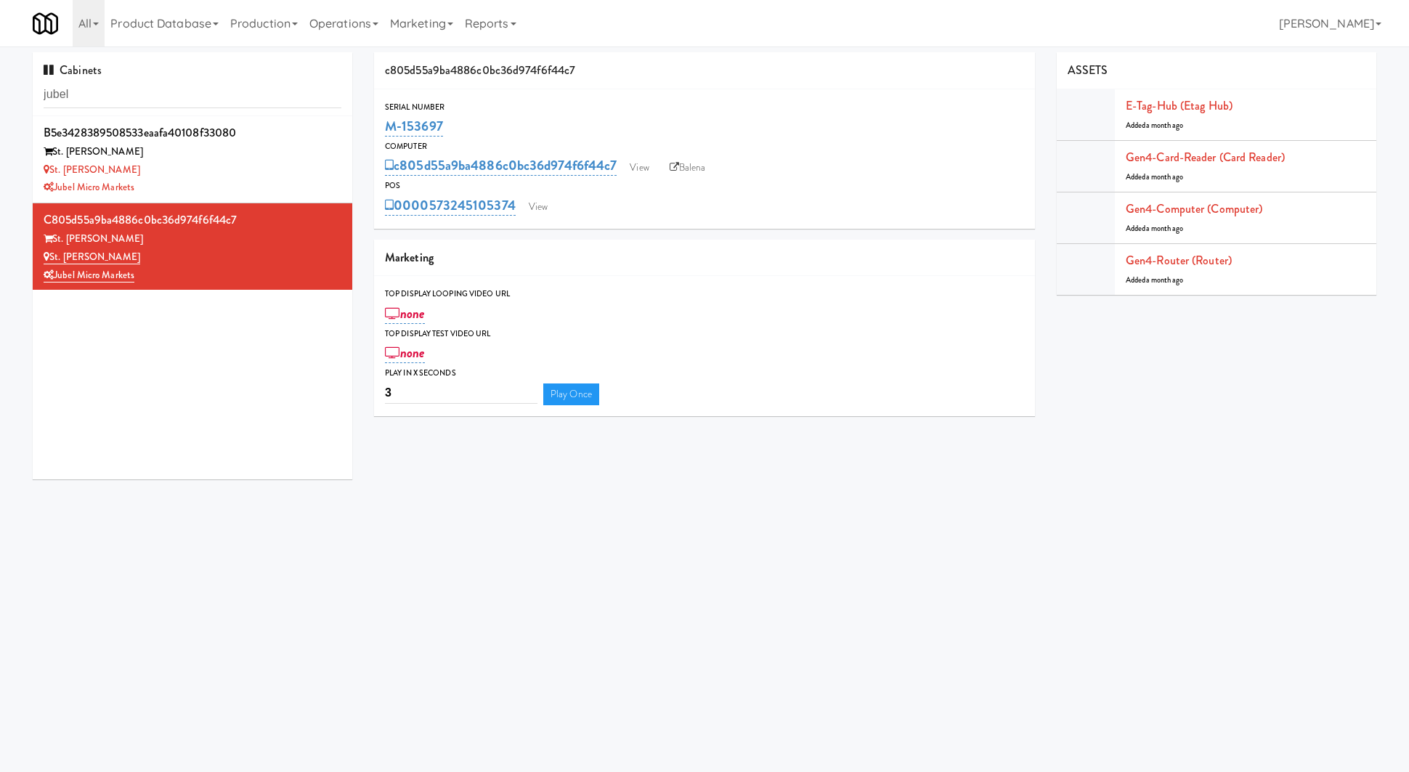
click at [724, 167] on div "c805d55a9ba4886c0bc36d974f6f44c7 View Balena" at bounding box center [704, 165] width 639 height 25
click at [709, 167] on link "Balena" at bounding box center [687, 168] width 51 height 22
drag, startPoint x: 480, startPoint y: 134, endPoint x: 380, endPoint y: 127, distance: 100.4
click at [380, 127] on div "Serial Number M-153697" at bounding box center [704, 119] width 661 height 39
copy link "M-153697"
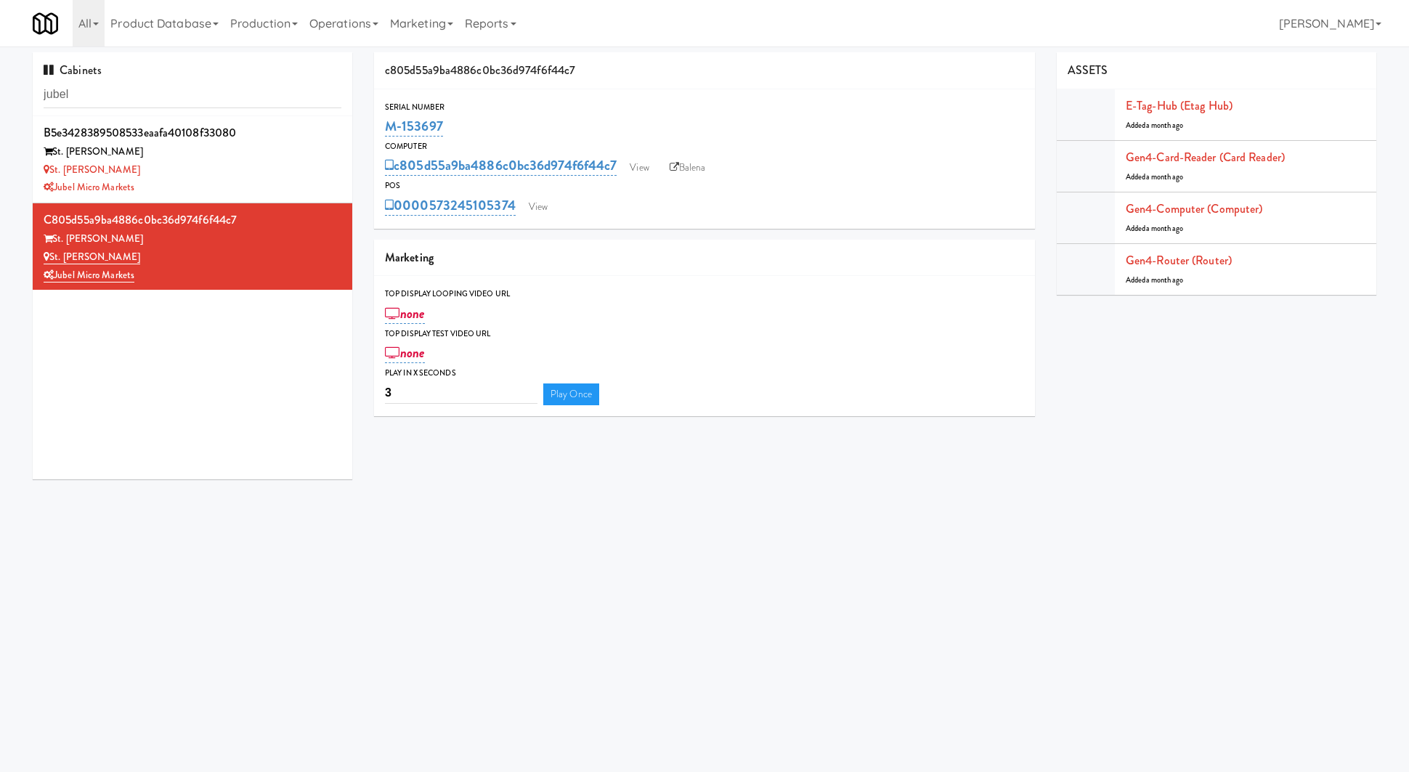
click at [558, 210] on div "0000573245105374 View" at bounding box center [704, 205] width 639 height 25
click at [518, 211] on div "0000573245105374 View" at bounding box center [704, 205] width 639 height 25
click at [525, 213] on link "View" at bounding box center [537, 207] width 33 height 22
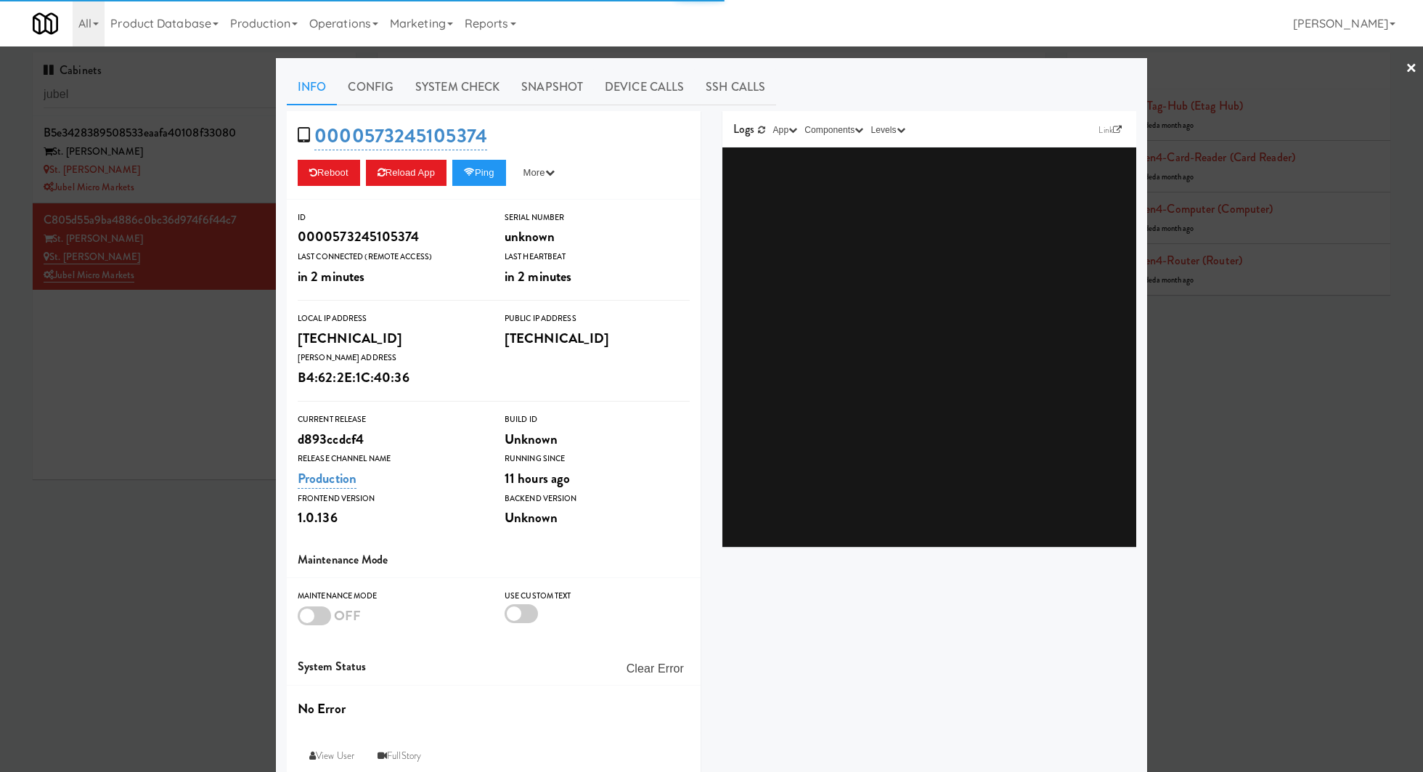
click at [466, 81] on link "System Check" at bounding box center [458, 87] width 106 height 36
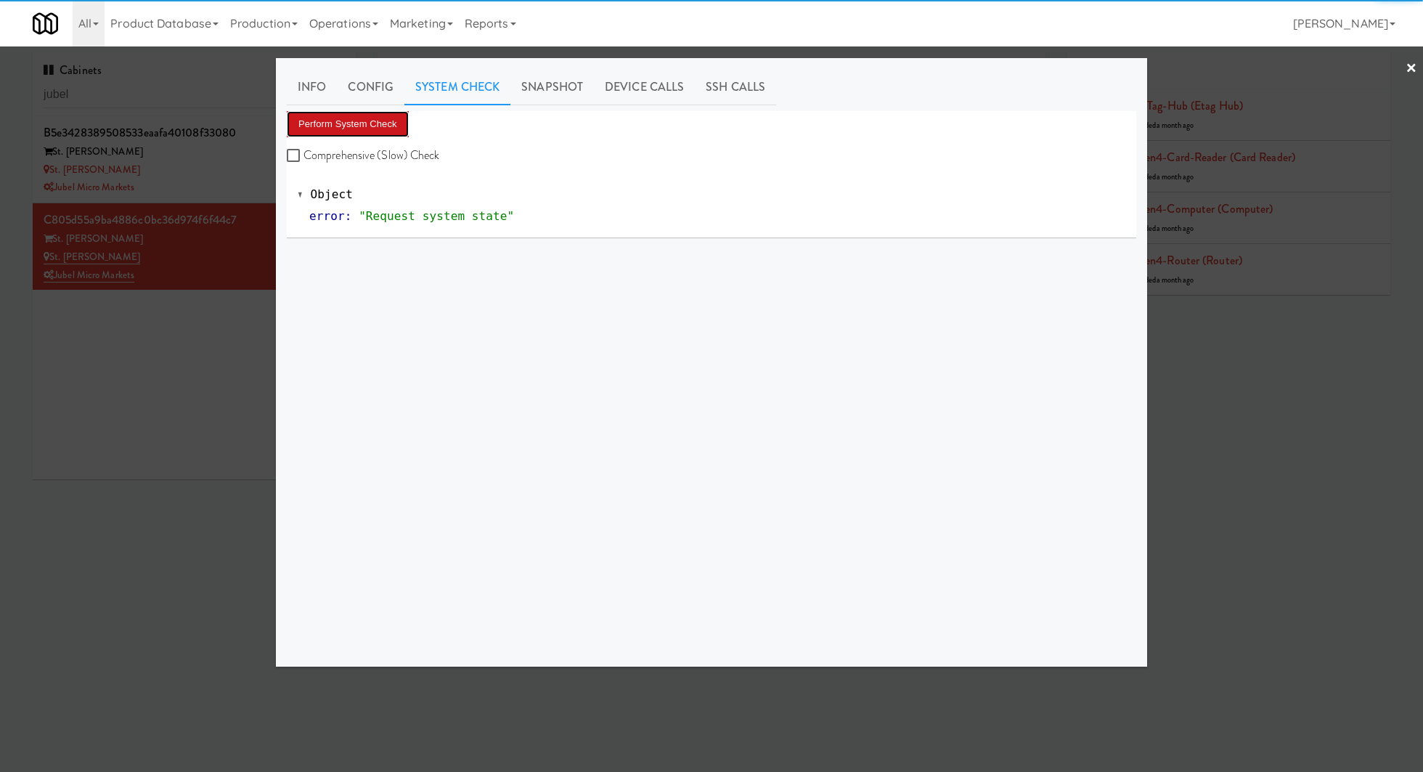
click at [353, 115] on button "Perform System Check" at bounding box center [348, 124] width 122 height 26
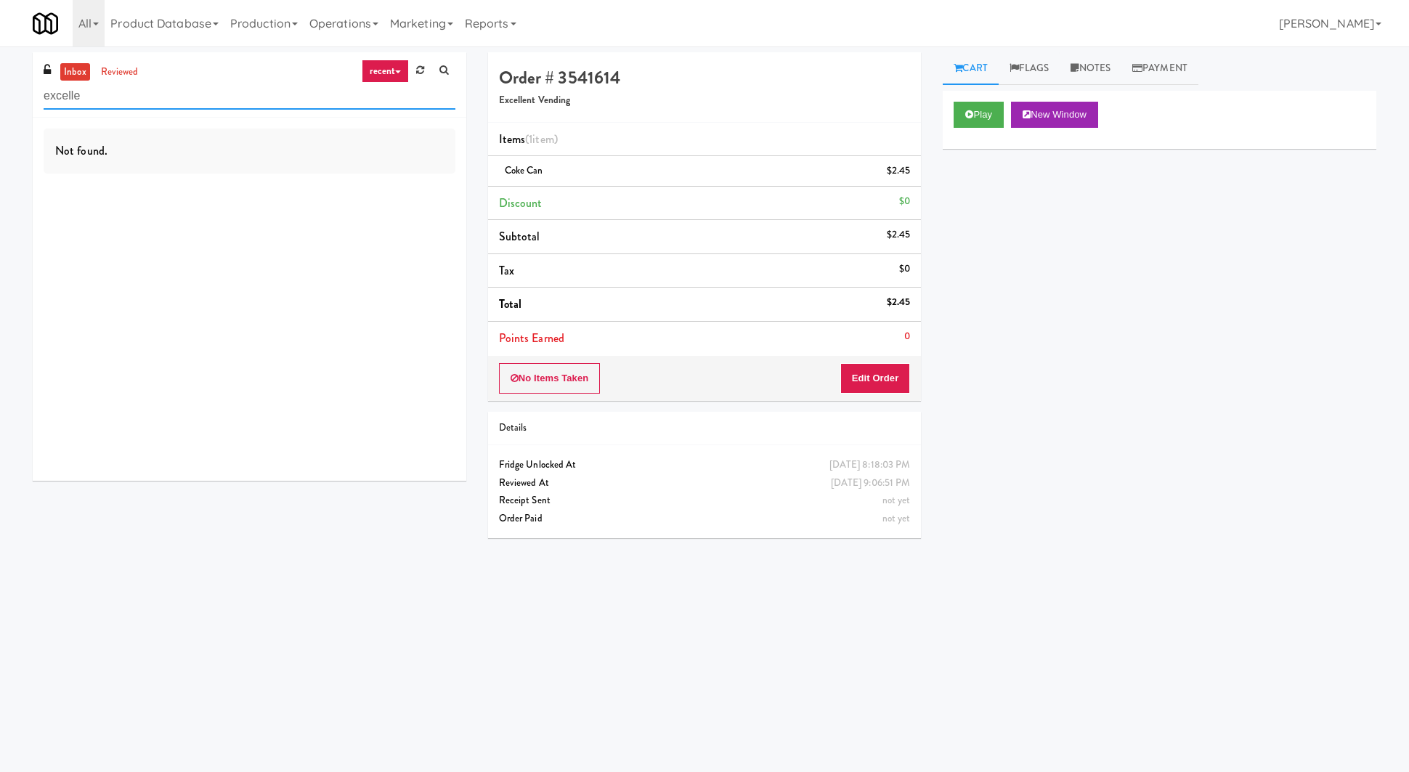
click at [118, 106] on input "excelle" at bounding box center [250, 96] width 412 height 27
click at [118, 105] on input "excelle" at bounding box center [250, 96] width 412 height 27
type input "market market"
click at [122, 75] on link "reviewed" at bounding box center [119, 72] width 45 height 18
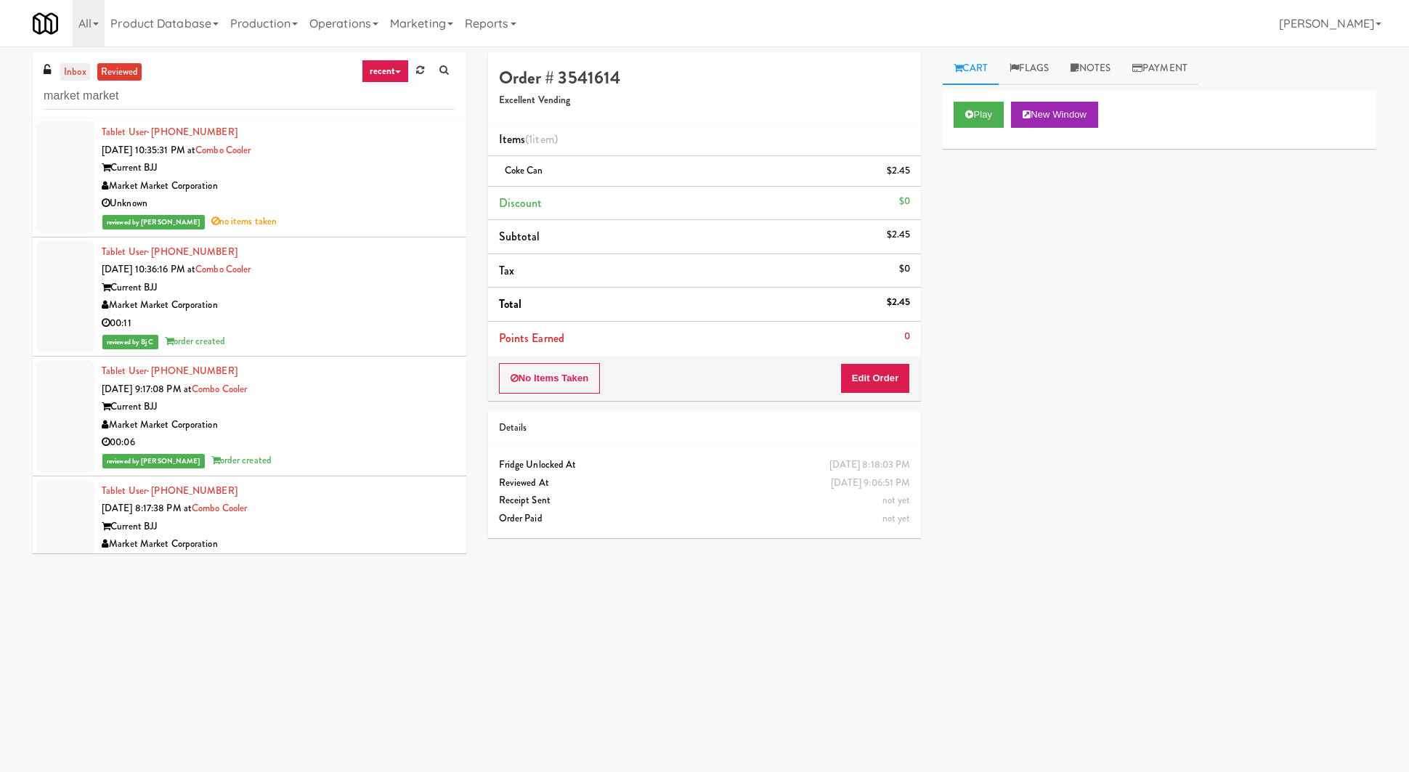
click at [81, 74] on link "inbox" at bounding box center [75, 72] width 30 height 18
